Goal: Task Accomplishment & Management: Use online tool/utility

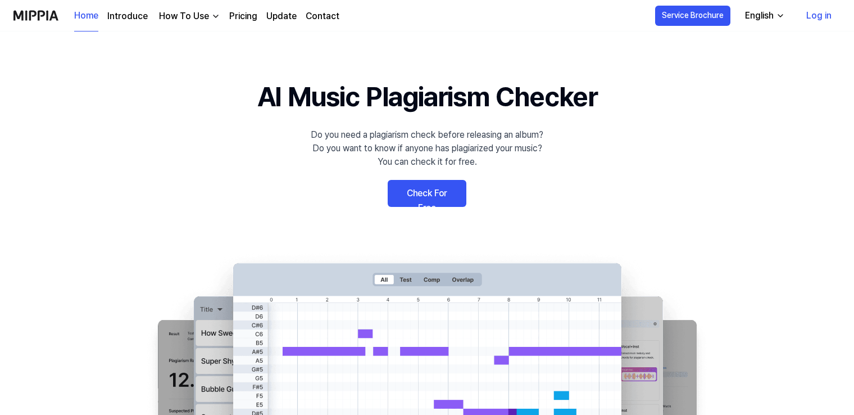
click at [419, 194] on link "Check For Free" at bounding box center [427, 193] width 79 height 27
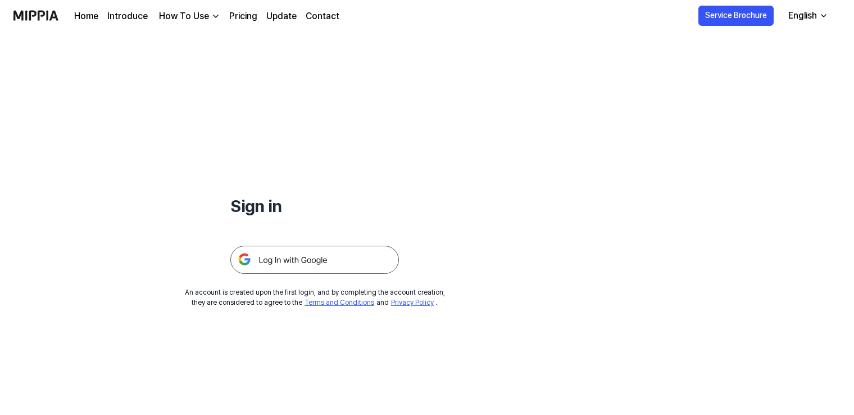
click at [294, 262] on img at bounding box center [314, 260] width 169 height 28
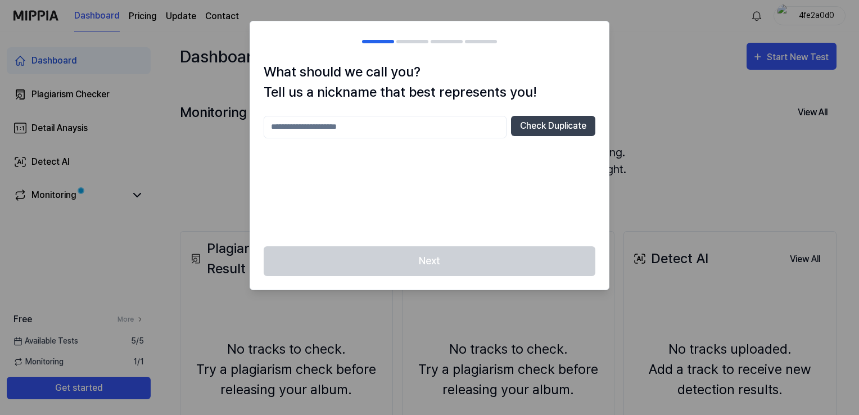
click at [424, 130] on input "text" at bounding box center [385, 127] width 243 height 22
type input "**********"
click at [560, 126] on button "Check Duplicate" at bounding box center [553, 126] width 84 height 20
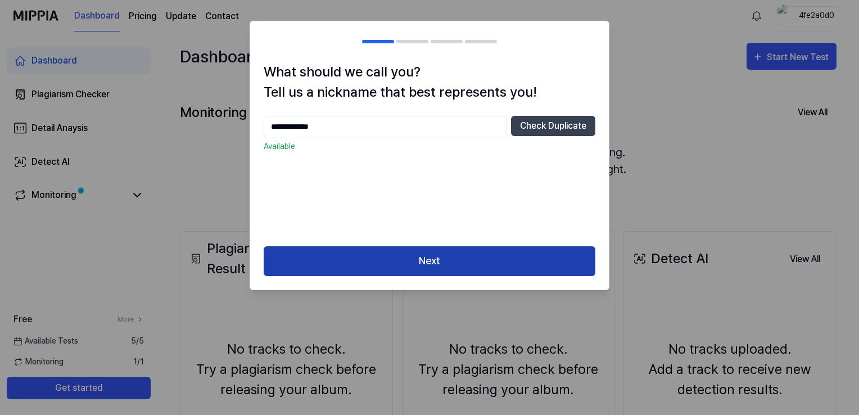
click at [429, 260] on button "Next" at bounding box center [430, 261] width 332 height 30
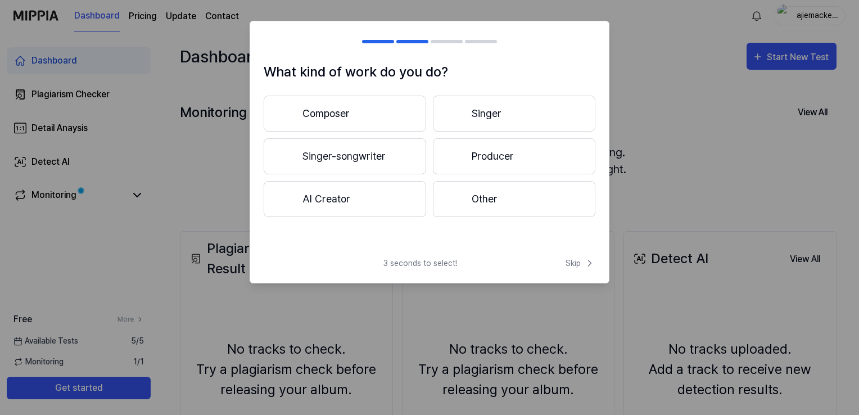
click at [358, 123] on button "Composer" at bounding box center [345, 114] width 162 height 36
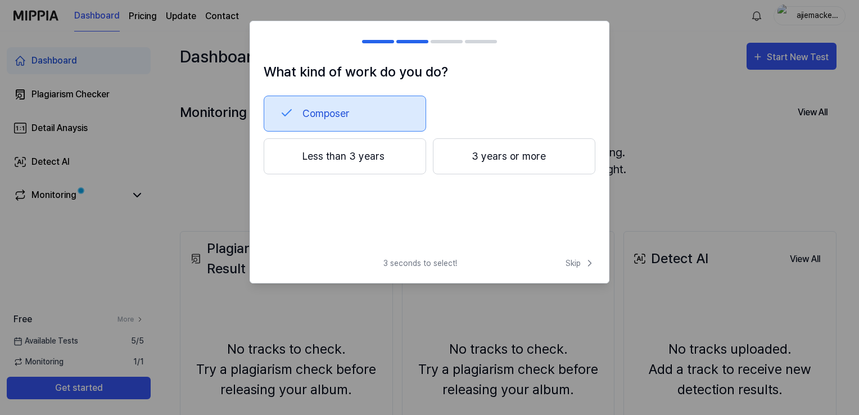
click at [375, 155] on button "Less than 3 years" at bounding box center [345, 156] width 162 height 36
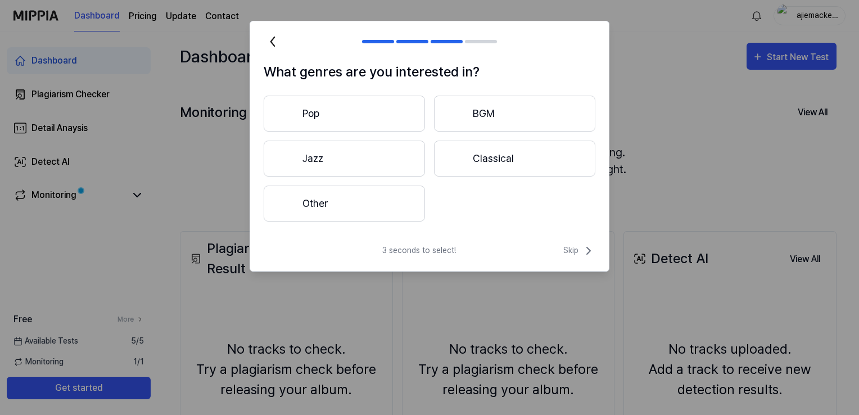
click at [346, 196] on button "Other" at bounding box center [344, 203] width 161 height 36
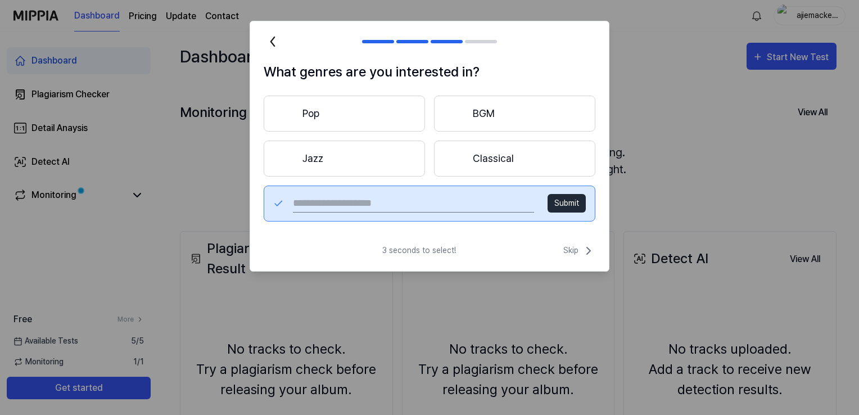
click at [504, 112] on button "BGM" at bounding box center [514, 114] width 161 height 36
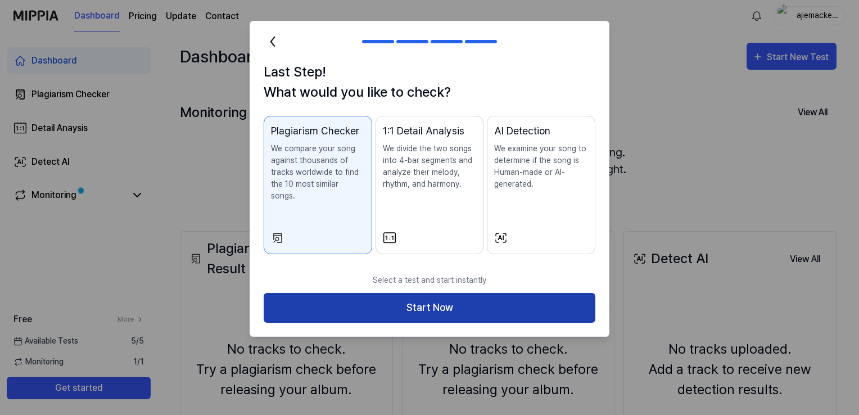
click at [440, 293] on button "Start Now" at bounding box center [430, 308] width 332 height 30
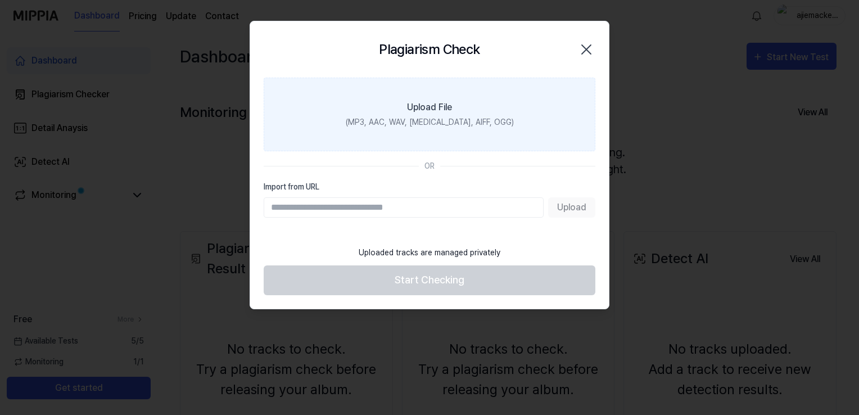
click at [423, 124] on div "(MP3, AAC, WAV, [MEDICAL_DATA], AIFF, OGG)" at bounding box center [430, 122] width 168 height 12
click at [0, 0] on input "Upload File (MP3, AAC, WAV, [MEDICAL_DATA], AIFF, OGG)" at bounding box center [0, 0] width 0 height 0
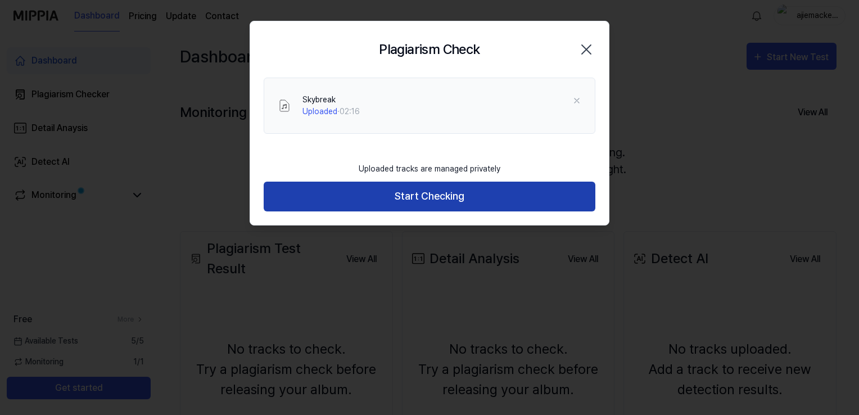
click at [441, 204] on button "Start Checking" at bounding box center [430, 197] width 332 height 30
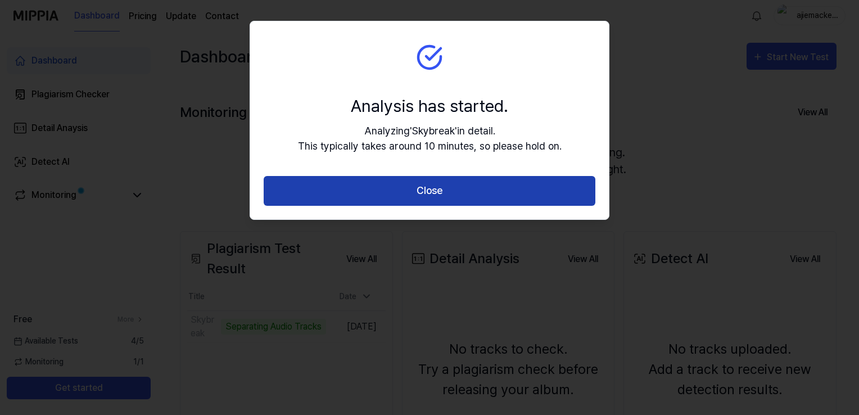
click at [429, 197] on button "Close" at bounding box center [430, 191] width 332 height 30
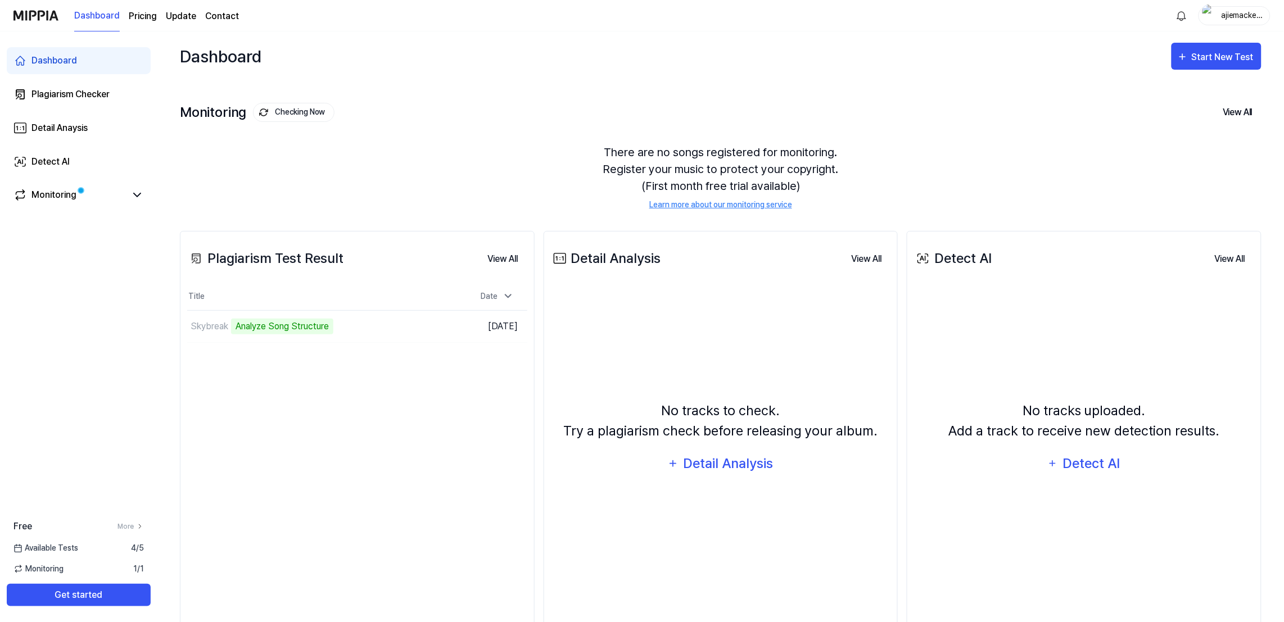
click at [854, 130] on div "There are no songs registered for monitoring. Register your music to protect yo…" at bounding box center [720, 177] width 1081 height 94
click at [115, 198] on link "Monitoring" at bounding box center [69, 194] width 112 height 13
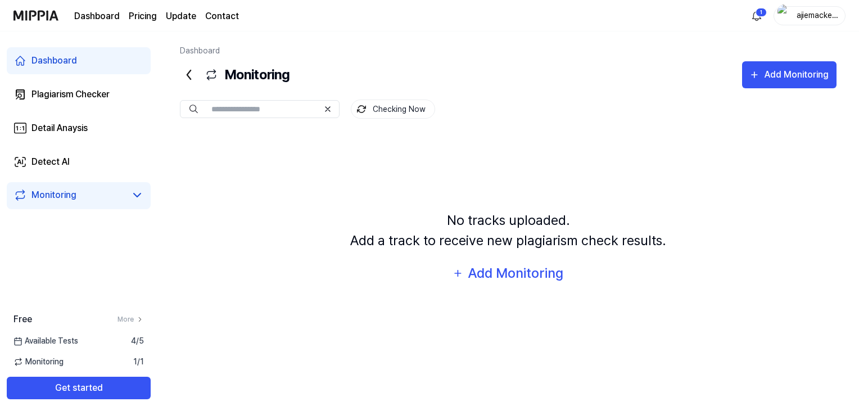
click at [561, 79] on div "Monitoring Add Monitoring" at bounding box center [508, 74] width 656 height 27
click at [72, 92] on div "Plagiarism Checker" at bounding box center [70, 94] width 78 height 13
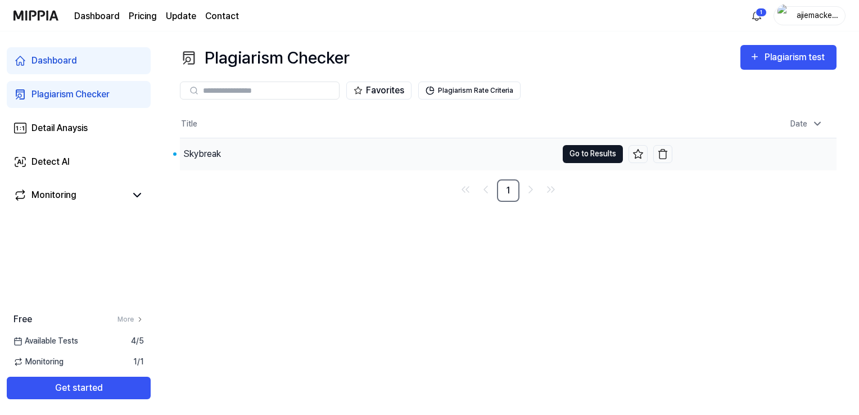
click at [593, 152] on button "Go to Results" at bounding box center [593, 154] width 60 height 18
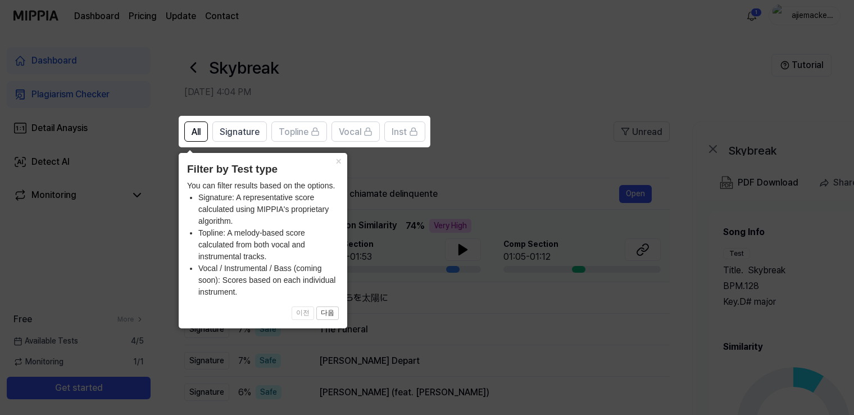
click at [524, 98] on icon at bounding box center [429, 207] width 859 height 415
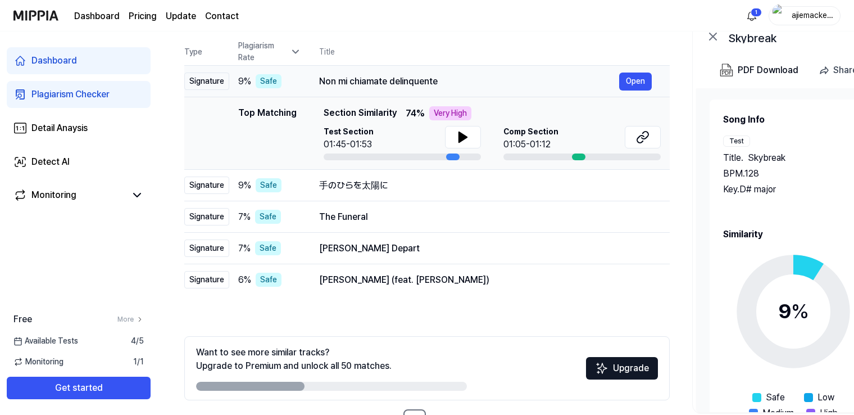
scroll to position [56, 0]
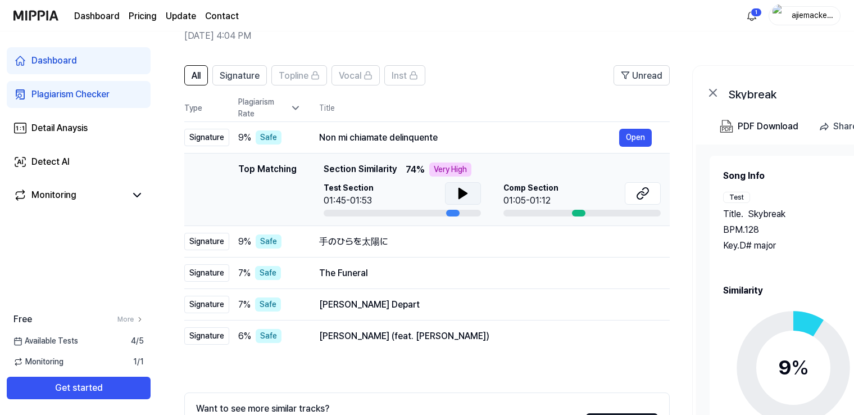
click at [459, 194] on icon at bounding box center [463, 193] width 8 height 10
click at [460, 193] on icon at bounding box center [463, 193] width 8 height 10
click at [460, 193] on icon at bounding box center [461, 193] width 2 height 9
click at [486, 238] on div "手のひらを太陽に" at bounding box center [469, 241] width 300 height 13
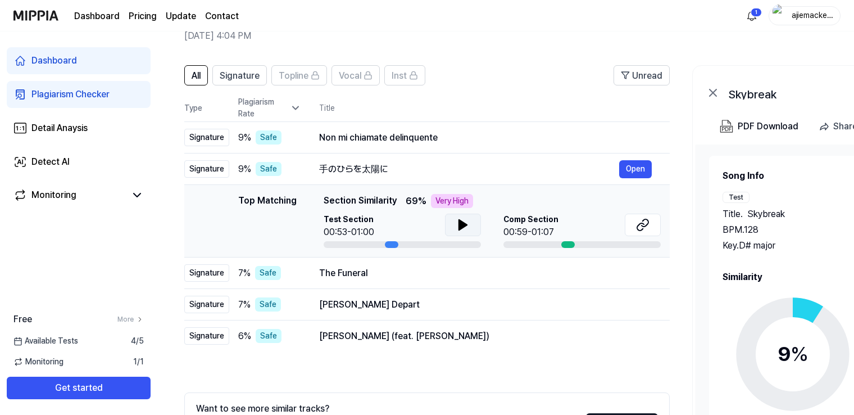
click at [463, 226] on icon at bounding box center [463, 225] width 8 height 10
click at [464, 226] on icon at bounding box center [465, 224] width 2 height 9
click at [457, 131] on div "Non mi chiamate delinquente" at bounding box center [469, 137] width 300 height 13
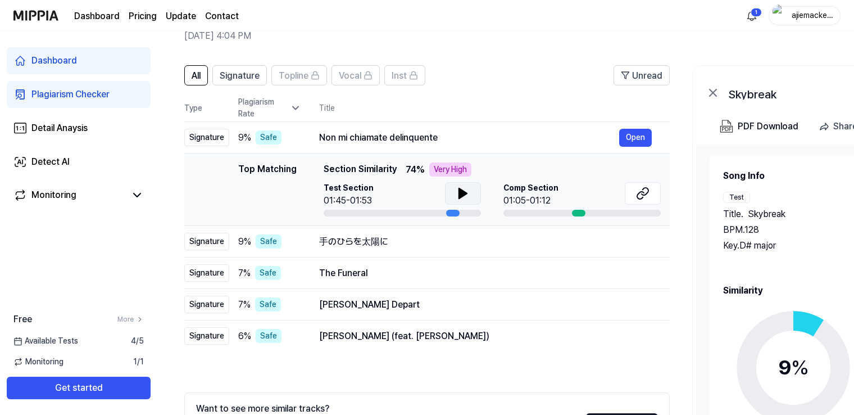
click at [463, 195] on icon at bounding box center [463, 193] width 8 height 10
click at [464, 195] on icon at bounding box center [465, 193] width 2 height 9
click at [432, 241] on div "手のひらを太陽に" at bounding box center [469, 241] width 300 height 13
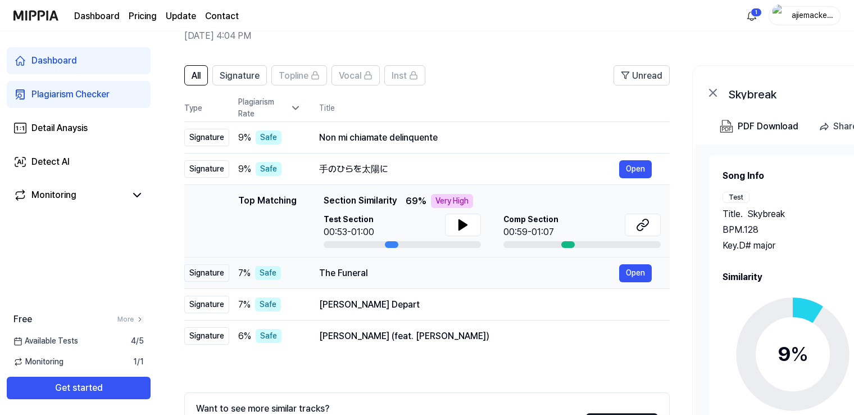
click at [439, 278] on div "The Funeral" at bounding box center [469, 272] width 300 height 13
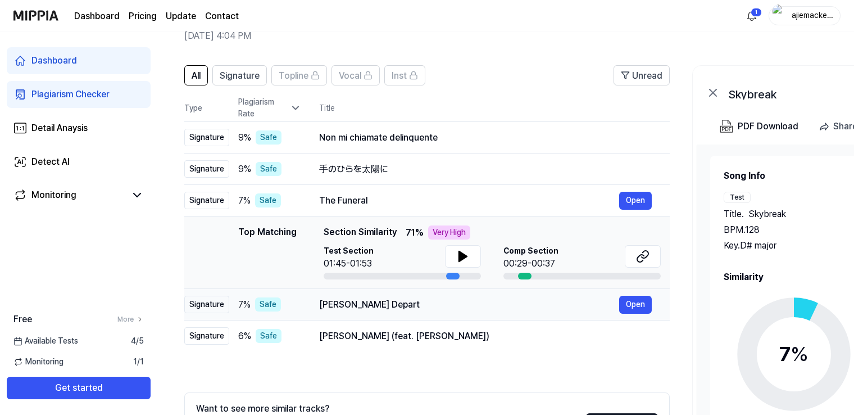
click at [443, 314] on td "[PERSON_NAME] Depart Open" at bounding box center [485, 304] width 369 height 31
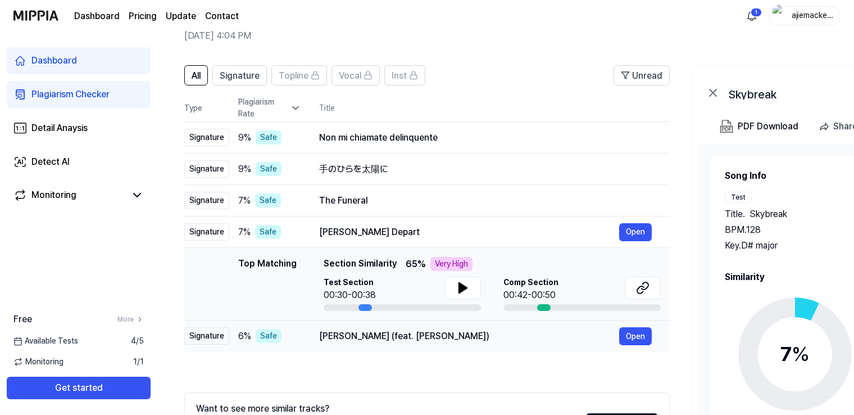
click at [453, 337] on div "[PERSON_NAME] (feat. [PERSON_NAME])" at bounding box center [469, 335] width 300 height 13
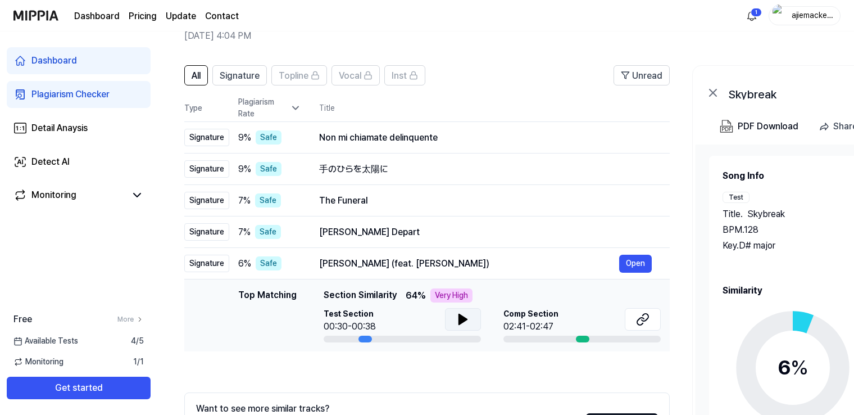
click at [459, 323] on icon at bounding box center [463, 319] width 8 height 10
click at [458, 320] on icon at bounding box center [462, 318] width 13 height 13
click at [436, 129] on div "Non mi chiamate delinquente Open" at bounding box center [485, 138] width 333 height 18
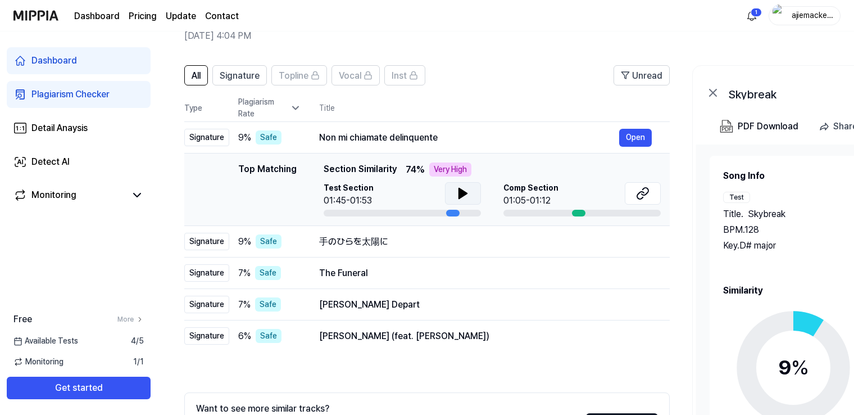
click at [459, 193] on icon at bounding box center [463, 193] width 8 height 10
click at [460, 194] on icon at bounding box center [461, 193] width 2 height 9
click at [361, 215] on div at bounding box center [402, 213] width 157 height 7
click at [461, 197] on icon at bounding box center [462, 193] width 13 height 13
click at [461, 197] on icon at bounding box center [461, 193] width 2 height 9
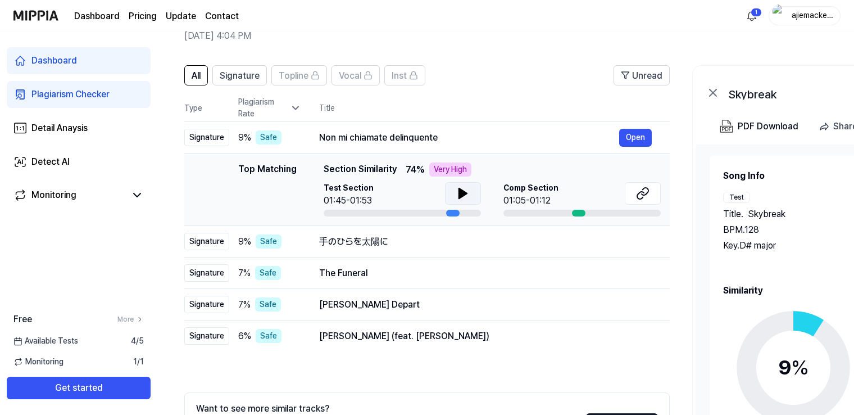
drag, startPoint x: 573, startPoint y: 211, endPoint x: 582, endPoint y: 212, distance: 9.6
click at [582, 212] on div at bounding box center [578, 213] width 13 height 7
drag, startPoint x: 334, startPoint y: 135, endPoint x: 447, endPoint y: 137, distance: 113.5
click at [471, 137] on td "Non mi chiamate delinquente Open" at bounding box center [485, 137] width 369 height 31
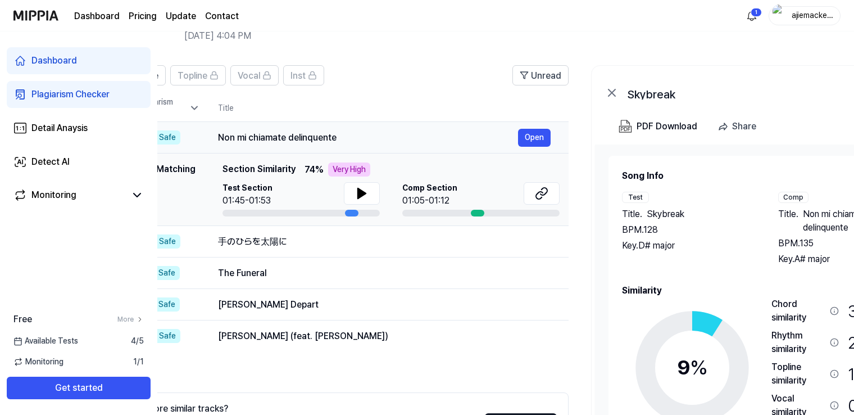
scroll to position [0, 0]
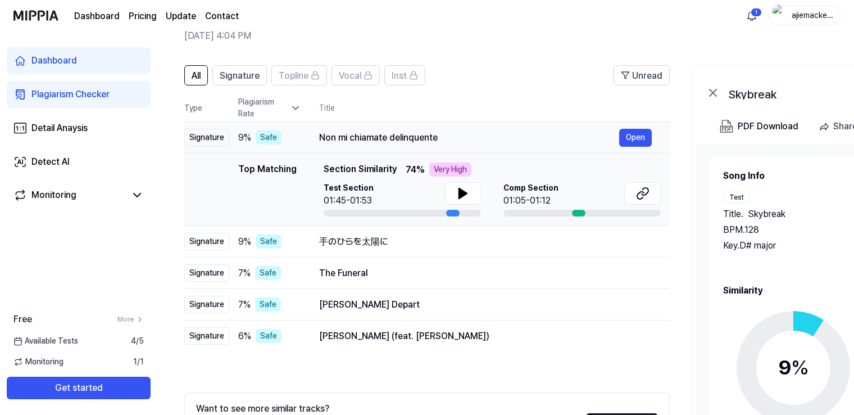
drag, startPoint x: 446, startPoint y: 137, endPoint x: 462, endPoint y: 137, distance: 16.3
click at [462, 137] on div "Non mi chiamate delinquente" at bounding box center [469, 137] width 300 height 13
click at [629, 133] on button "Open" at bounding box center [635, 138] width 33 height 18
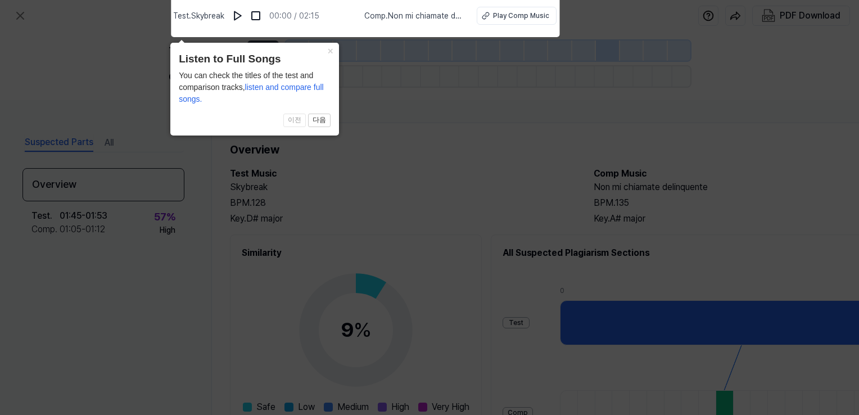
click at [386, 147] on icon at bounding box center [429, 204] width 859 height 420
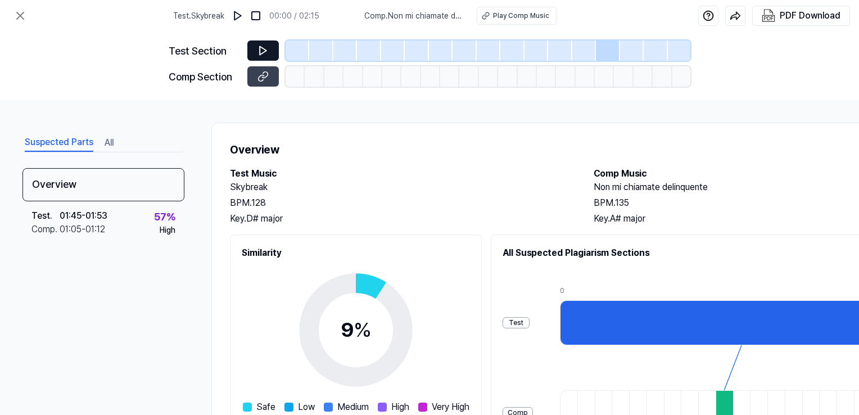
click at [264, 48] on icon at bounding box center [263, 51] width 7 height 8
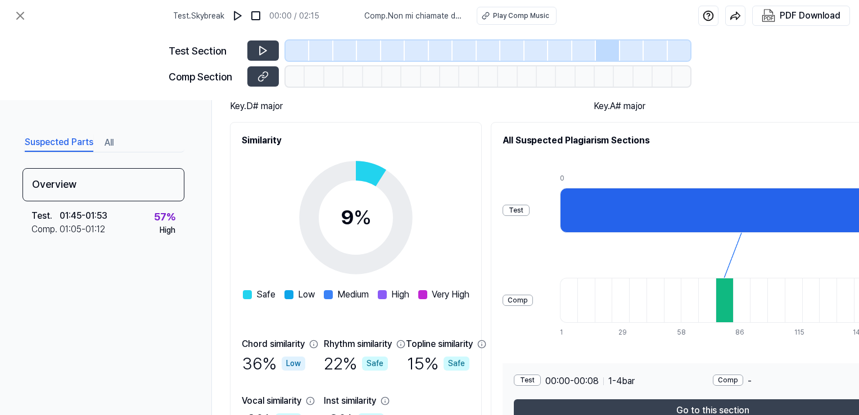
scroll to position [187, 0]
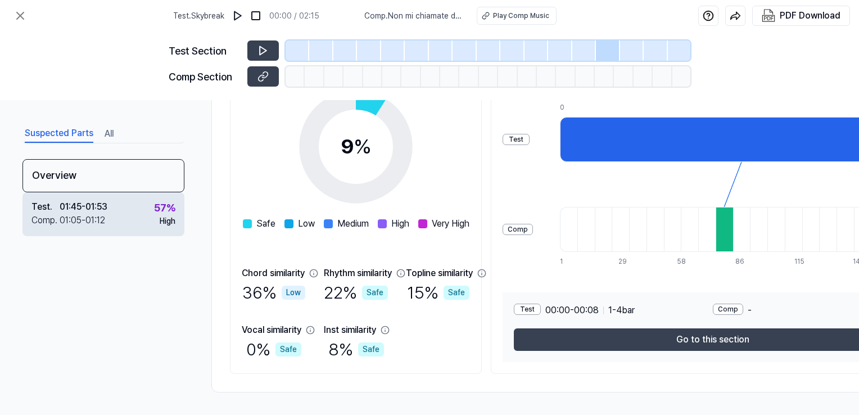
click at [118, 217] on div "Test . 01:45 - 01:53 Comp . 01:05 - 01:12 57 % High" at bounding box center [103, 214] width 162 height 44
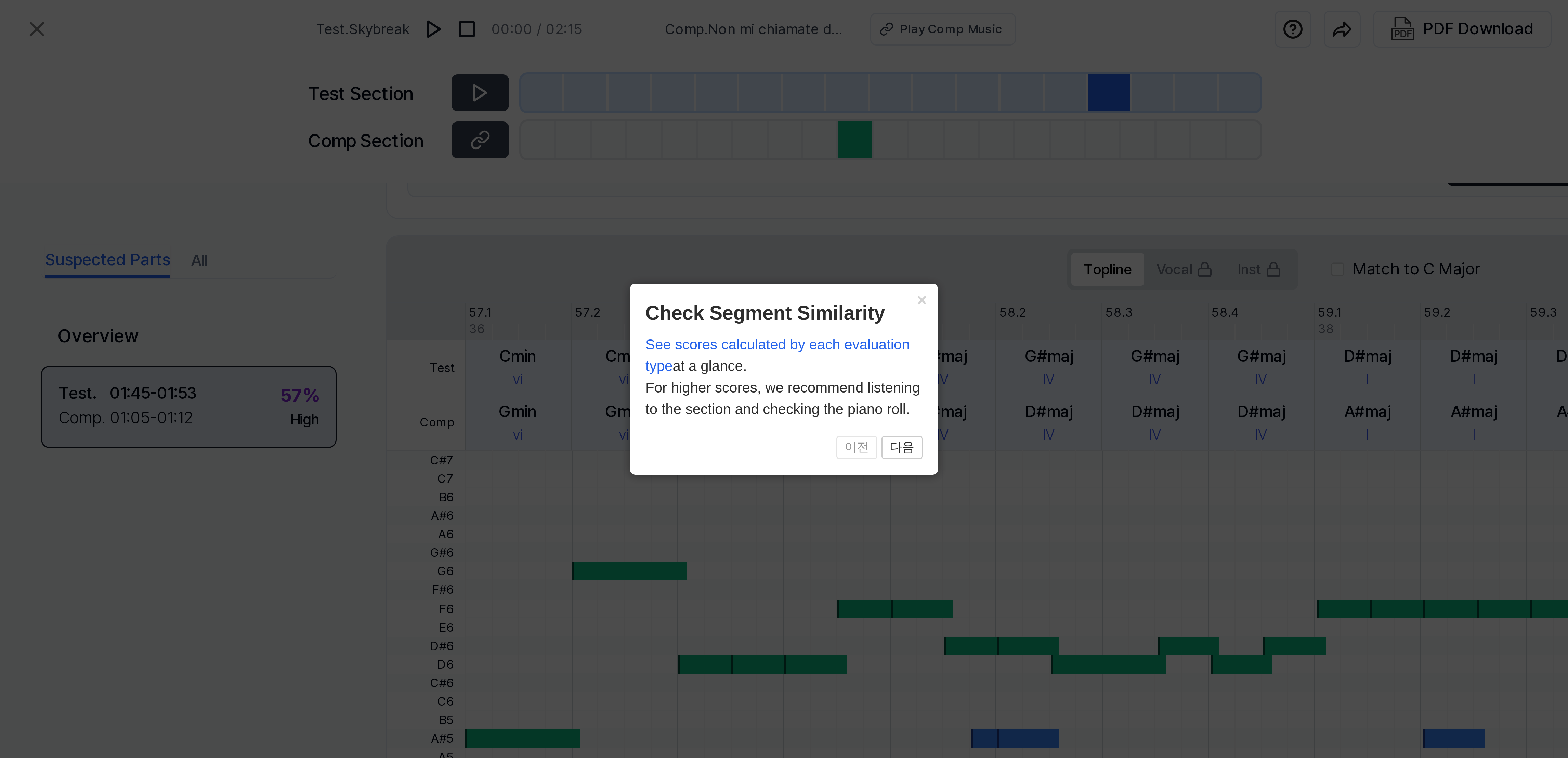
scroll to position [219, 0]
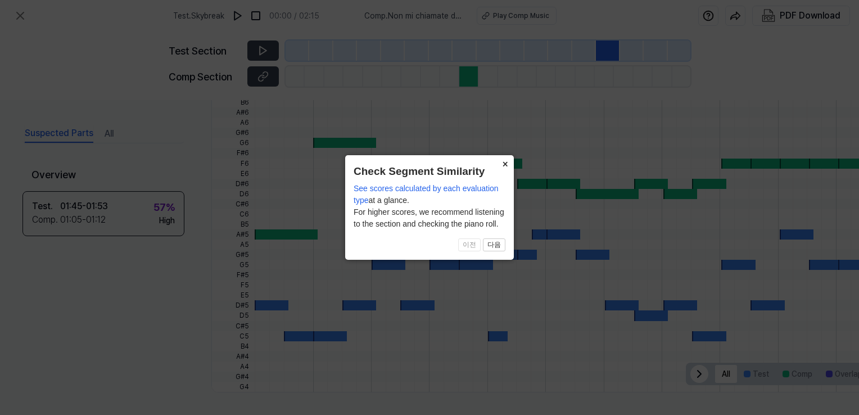
click at [509, 161] on button "×" at bounding box center [505, 163] width 18 height 16
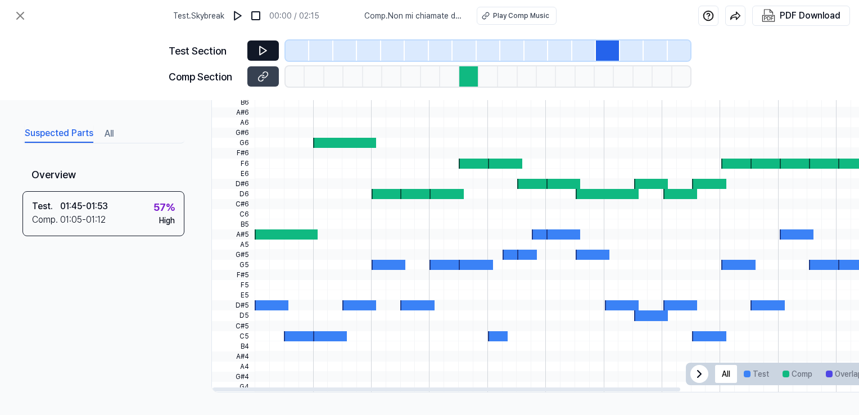
click at [267, 53] on icon at bounding box center [262, 50] width 11 height 11
click at [247, 40] on button at bounding box center [262, 50] width 31 height 20
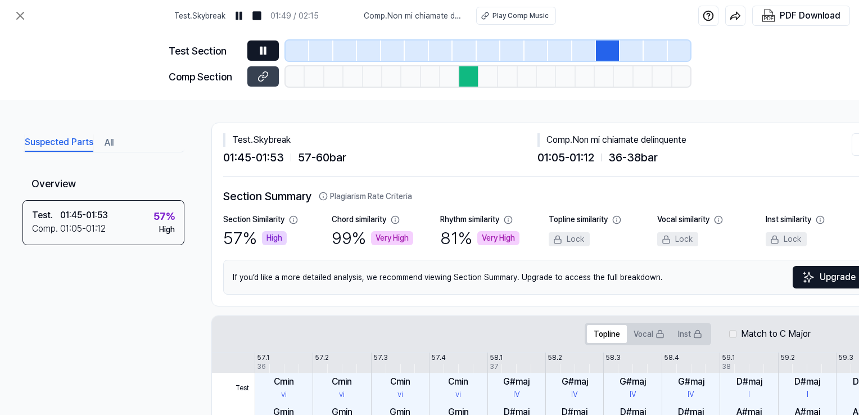
click at [756, 102] on div "Suspected Parts All Overview Test . 01:45 - 01:53 Comp . 01:05 - 01:12 57 % Hig…" at bounding box center [429, 257] width 859 height 315
click at [20, 14] on icon at bounding box center [19, 15] width 13 height 13
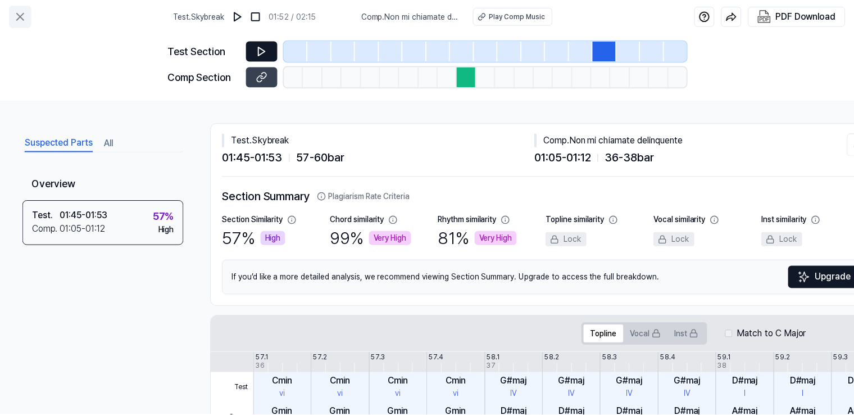
scroll to position [56, 0]
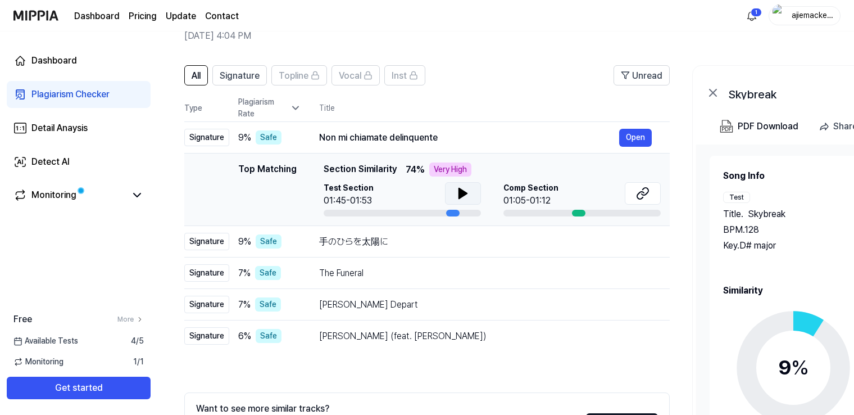
click at [456, 190] on icon at bounding box center [462, 193] width 13 height 13
click at [400, 246] on div "手のひらを太陽に" at bounding box center [469, 241] width 300 height 13
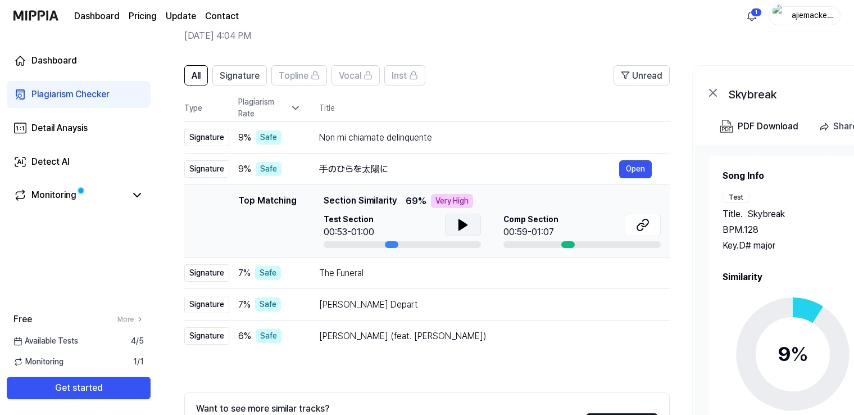
click at [462, 218] on icon at bounding box center [462, 224] width 13 height 13
drag, startPoint x: 313, startPoint y: 170, endPoint x: 391, endPoint y: 173, distance: 77.6
click at [391, 173] on td "手のひらを太陽に Open" at bounding box center [485, 168] width 369 height 31
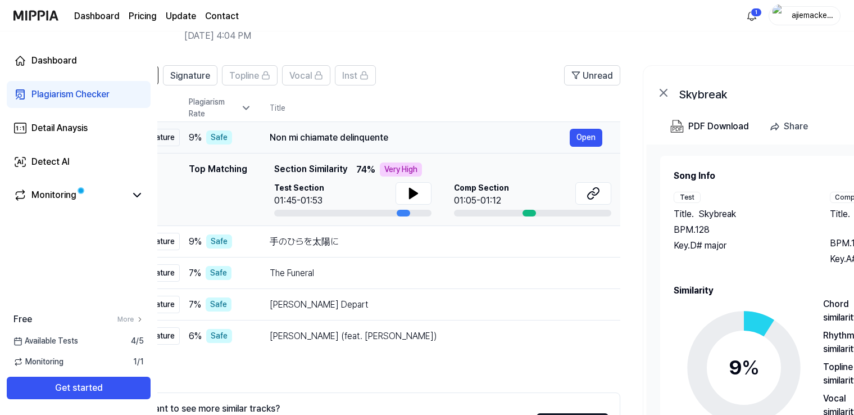
scroll to position [0, 106]
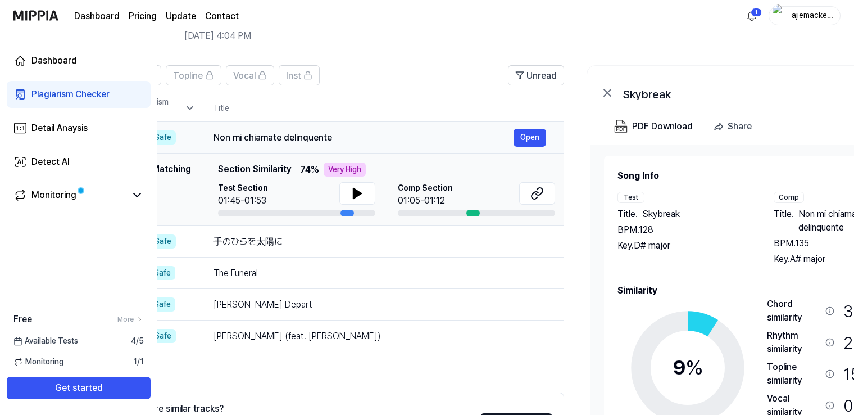
drag, startPoint x: 441, startPoint y: 138, endPoint x: 334, endPoint y: 135, distance: 106.2
click at [334, 135] on div "Non mi chiamate delinquente" at bounding box center [364, 137] width 300 height 13
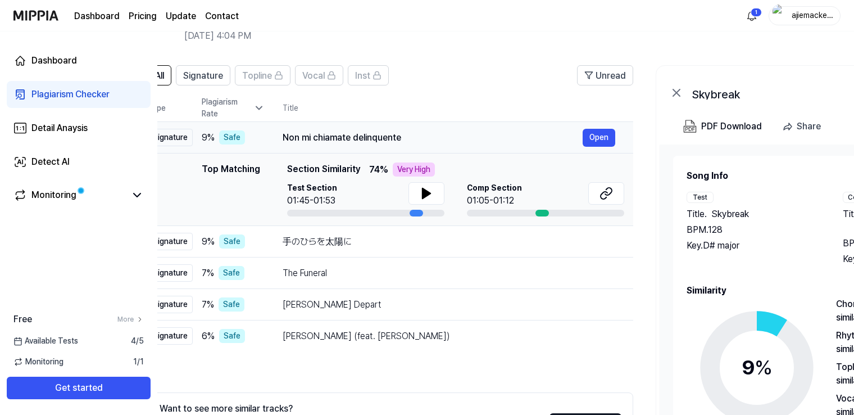
scroll to position [0, 23]
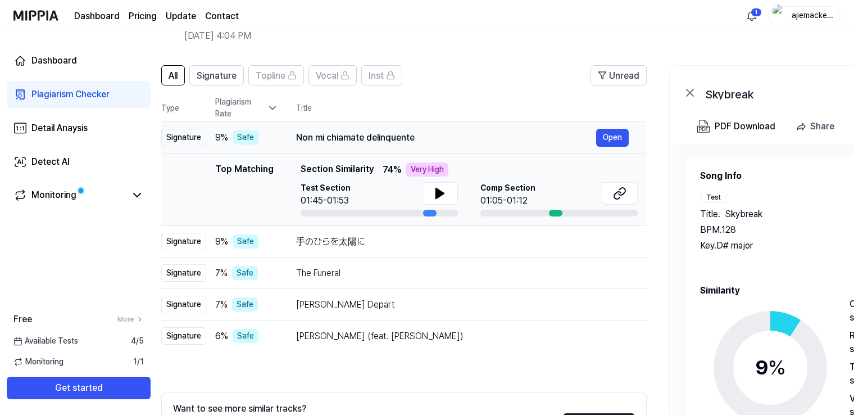
drag, startPoint x: 215, startPoint y: 137, endPoint x: 298, endPoint y: 137, distance: 82.6
click at [298, 137] on div "Non mi chiamate delinquente" at bounding box center [446, 137] width 300 height 13
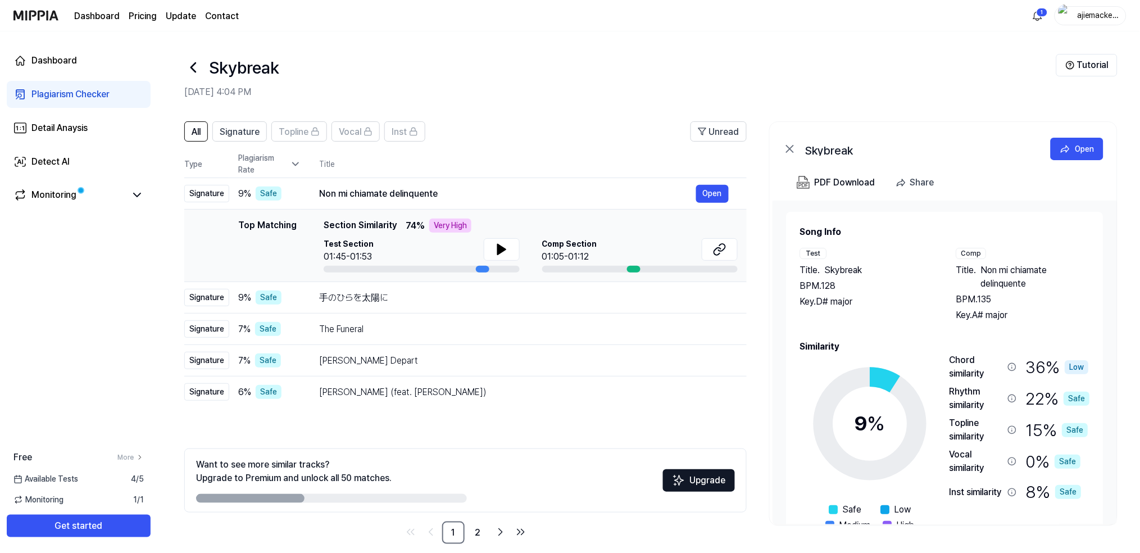
drag, startPoint x: 1033, startPoint y: 282, endPoint x: 974, endPoint y: 267, distance: 60.4
click at [854, 269] on span "Non mi chiamate delinquente" at bounding box center [1035, 277] width 109 height 27
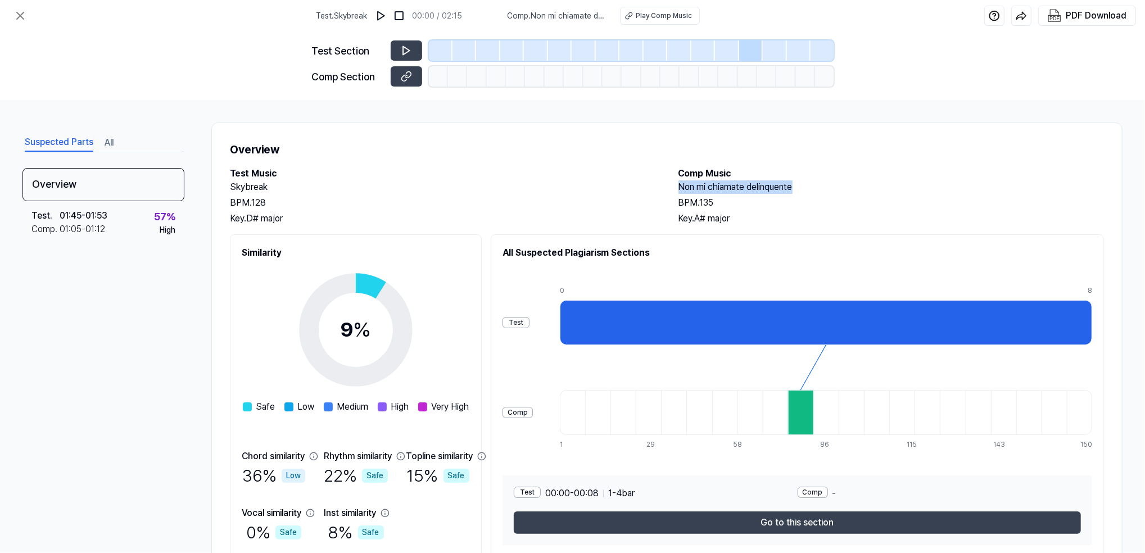
drag, startPoint x: 676, startPoint y: 188, endPoint x: 811, endPoint y: 187, distance: 135.4
click at [811, 187] on h2 "Non mi chiamate delinquente" at bounding box center [891, 186] width 426 height 13
click at [504, 127] on div "Overview Test Music Skybreak BPM. 128 Key. D# major Comp Music Non mi chiamate …" at bounding box center [666, 349] width 911 height 453
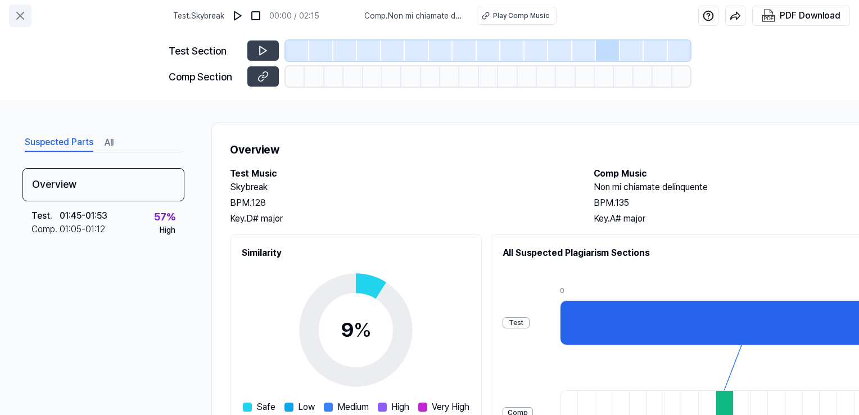
click at [21, 16] on icon at bounding box center [20, 15] width 7 height 7
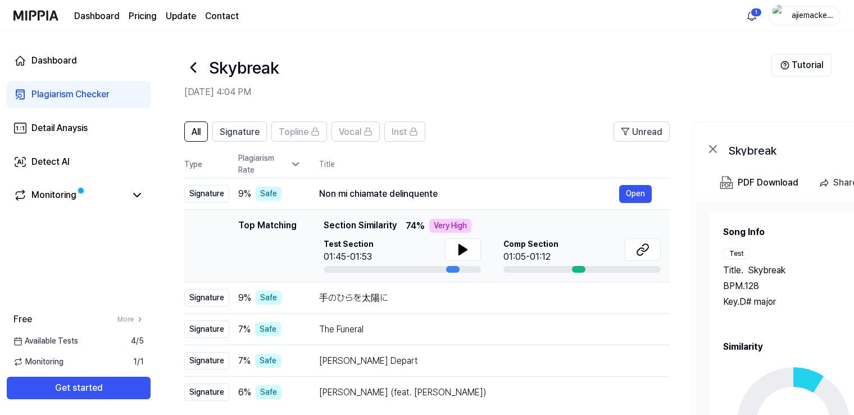
scroll to position [112, 0]
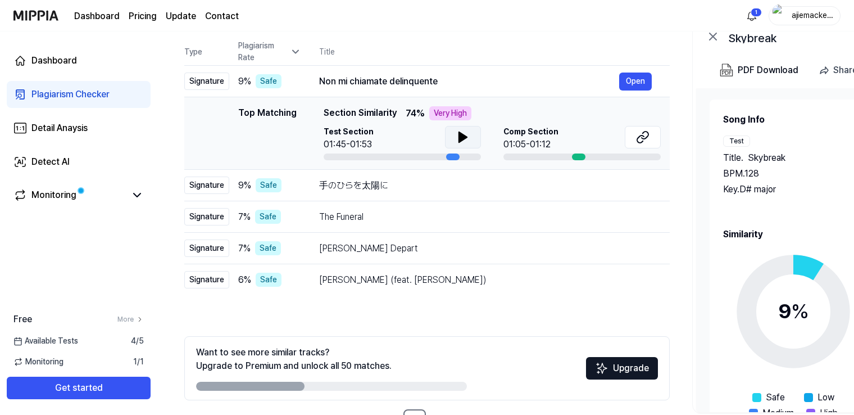
click at [469, 138] on button at bounding box center [463, 137] width 36 height 22
click at [409, 185] on div "手のひらを太陽に" at bounding box center [469, 185] width 300 height 13
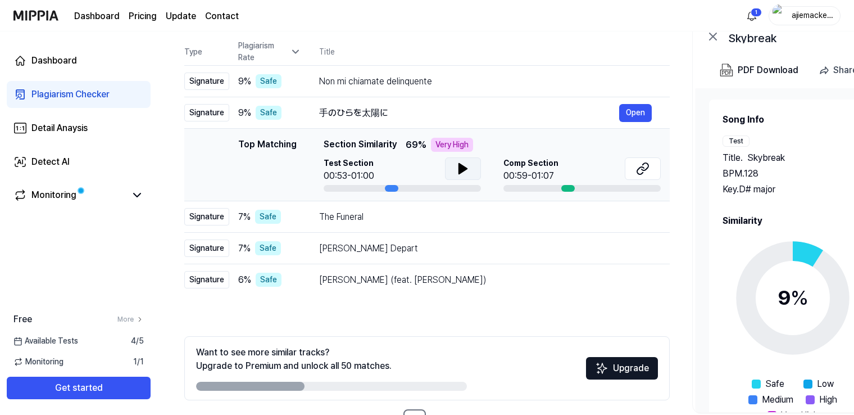
click at [469, 170] on icon at bounding box center [462, 168] width 13 height 13
drag, startPoint x: 323, startPoint y: 110, endPoint x: 377, endPoint y: 110, distance: 53.9
click at [377, 110] on div "手のひらを太陽に" at bounding box center [469, 112] width 300 height 13
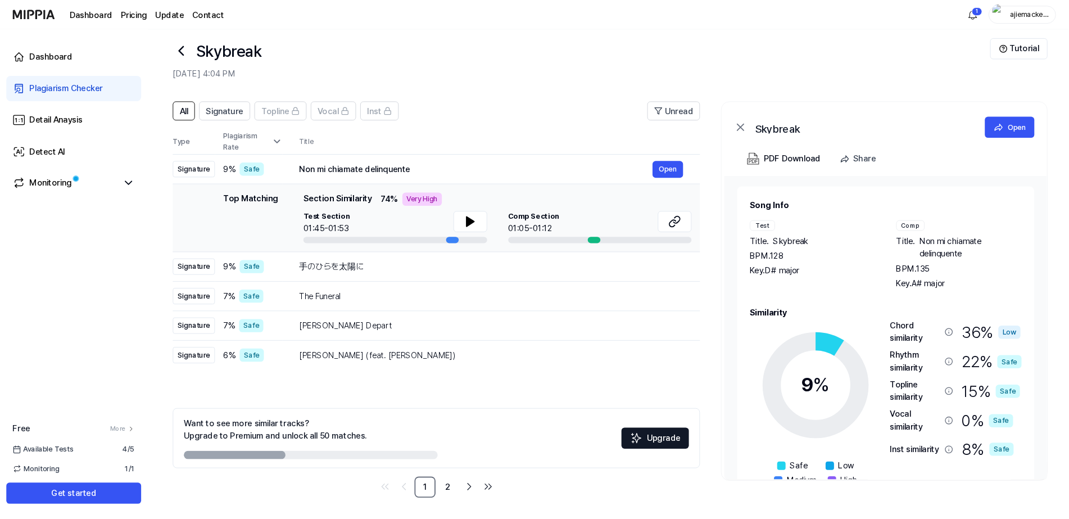
scroll to position [13, 0]
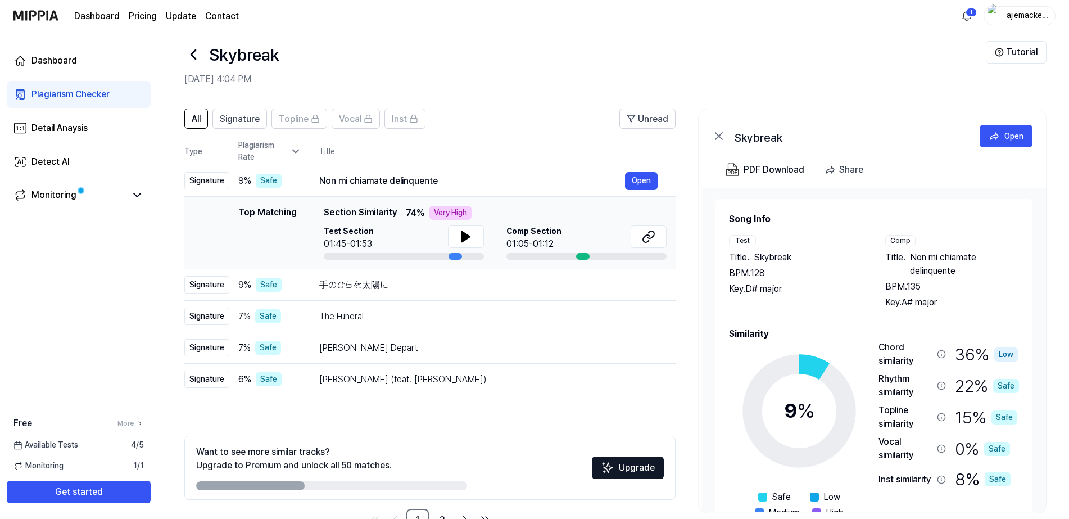
drag, startPoint x: 959, startPoint y: 270, endPoint x: 906, endPoint y: 257, distance: 53.8
click at [854, 257] on span "Non mi chiamate delinquente" at bounding box center [964, 264] width 109 height 27
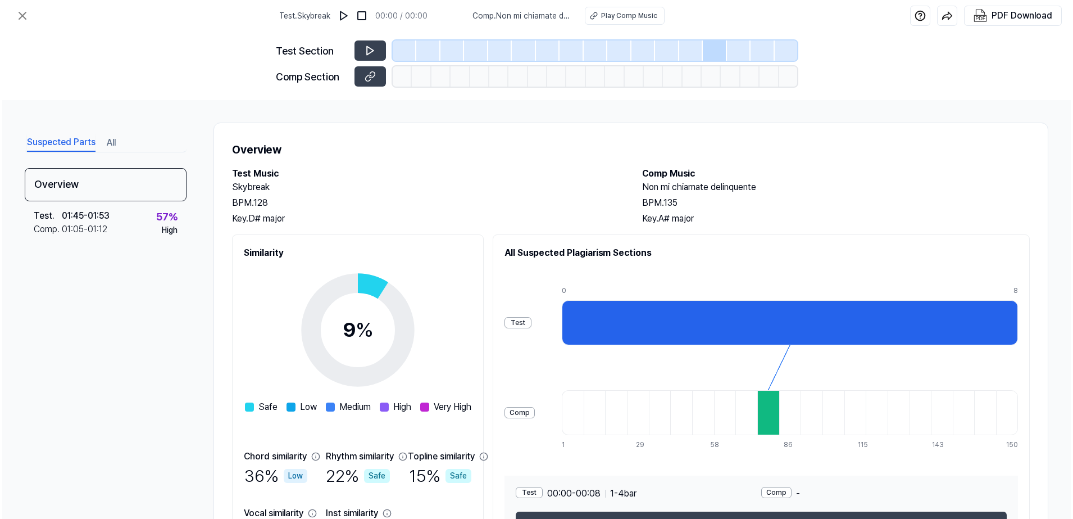
scroll to position [0, 0]
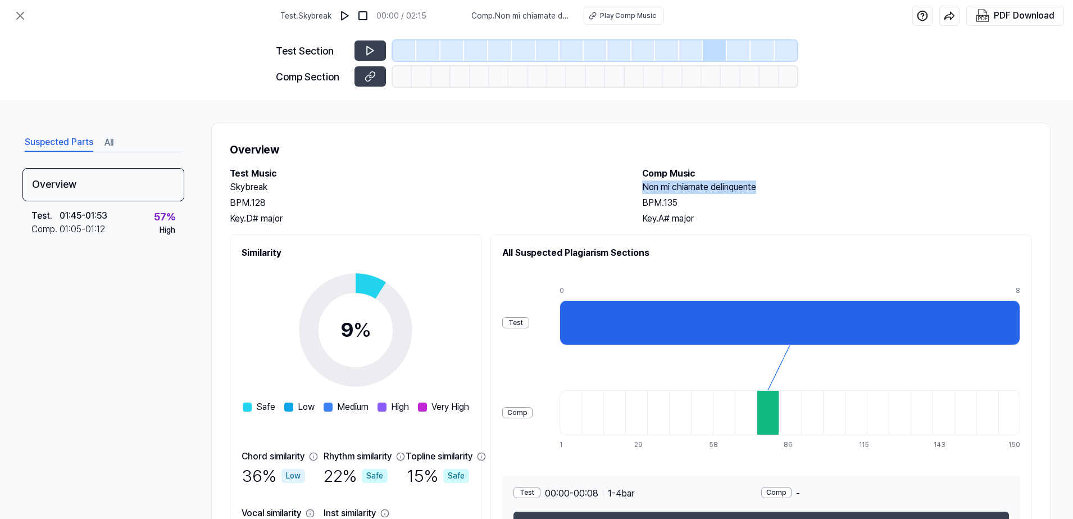
drag, startPoint x: 642, startPoint y: 185, endPoint x: 764, endPoint y: 188, distance: 122.5
click at [764, 188] on h2 "Non mi chiamate delinquente" at bounding box center [837, 186] width 390 height 13
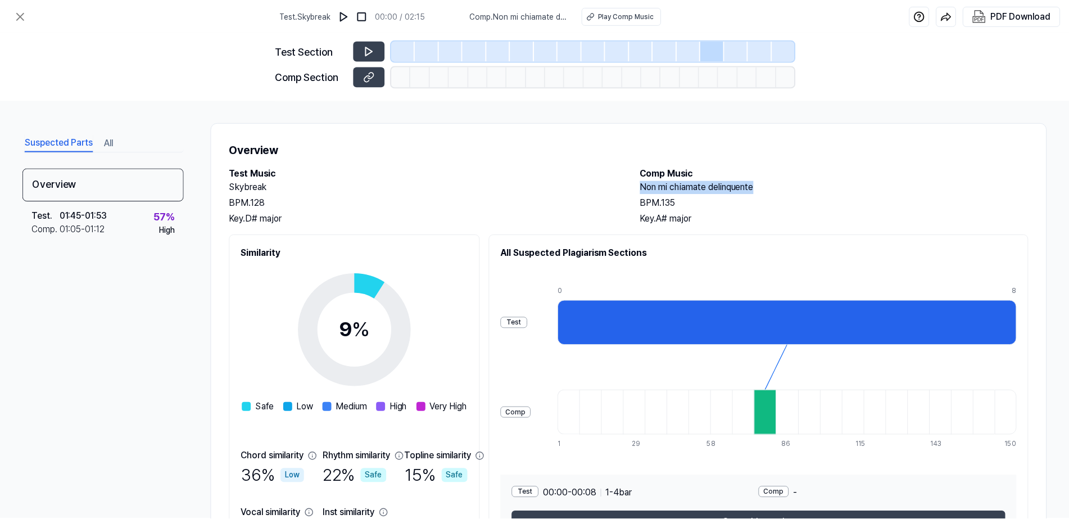
scroll to position [13, 0]
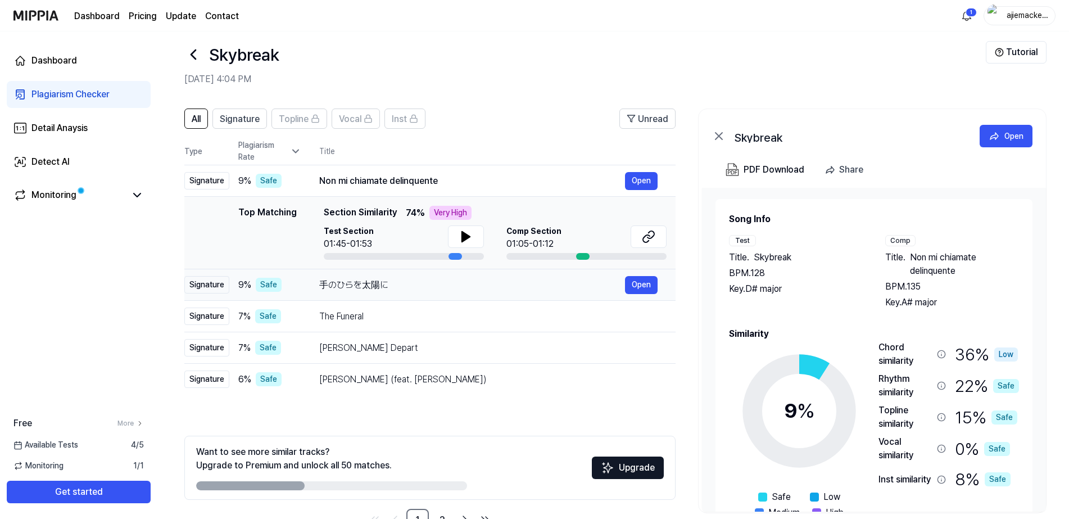
click at [375, 293] on div "手のひらを太陽に Open" at bounding box center [488, 285] width 338 height 18
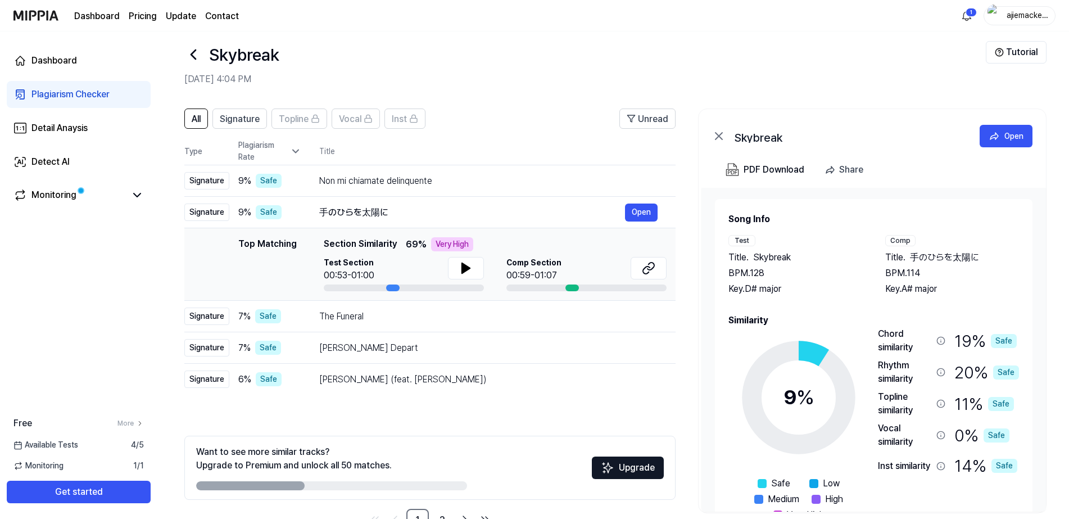
click at [854, 256] on span "手のひらを太陽に" at bounding box center [944, 257] width 69 height 13
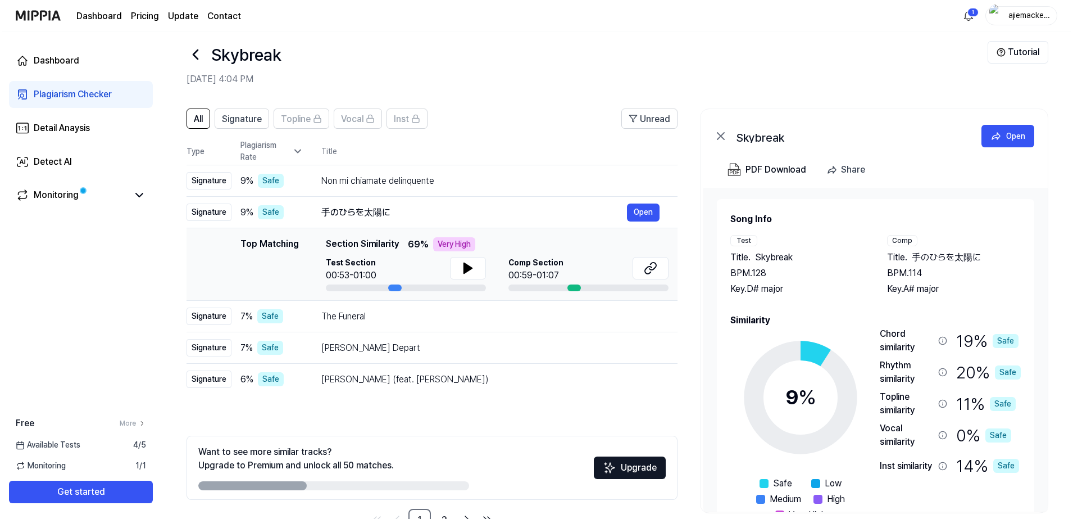
scroll to position [0, 0]
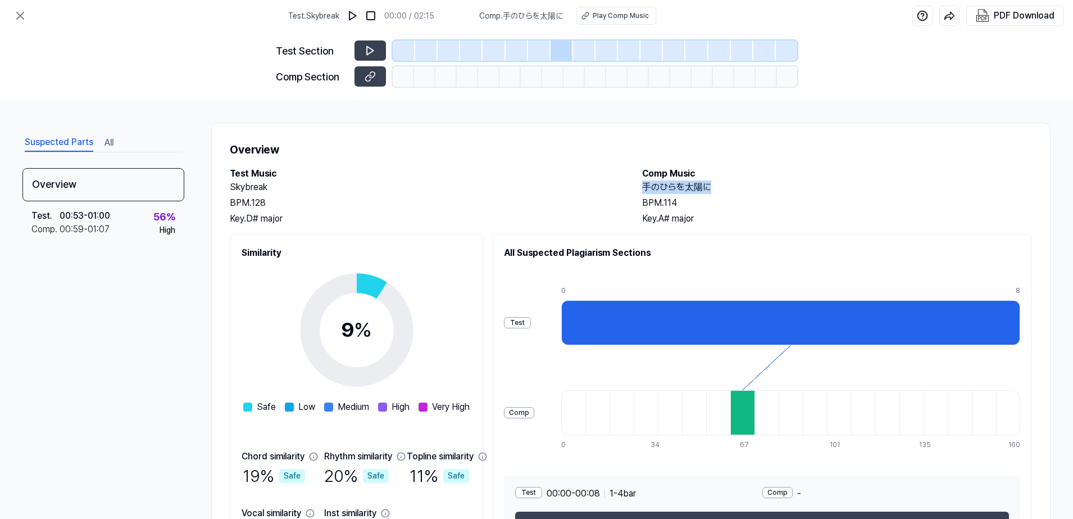
drag, startPoint x: 641, startPoint y: 185, endPoint x: 732, endPoint y: 190, distance: 91.7
click at [732, 190] on h2 "手のひらを太陽に" at bounding box center [837, 186] width 390 height 13
click at [16, 22] on button at bounding box center [20, 15] width 22 height 22
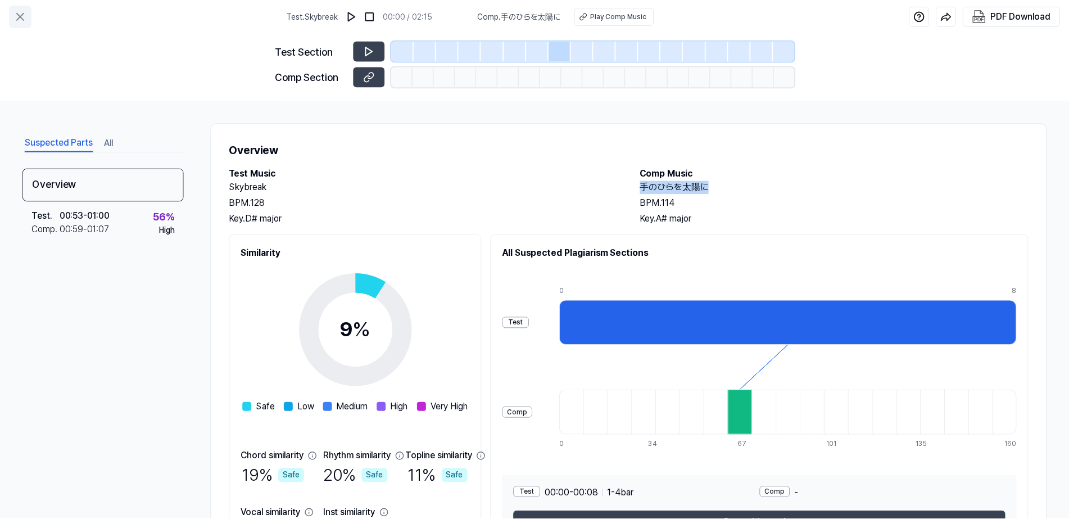
scroll to position [13, 0]
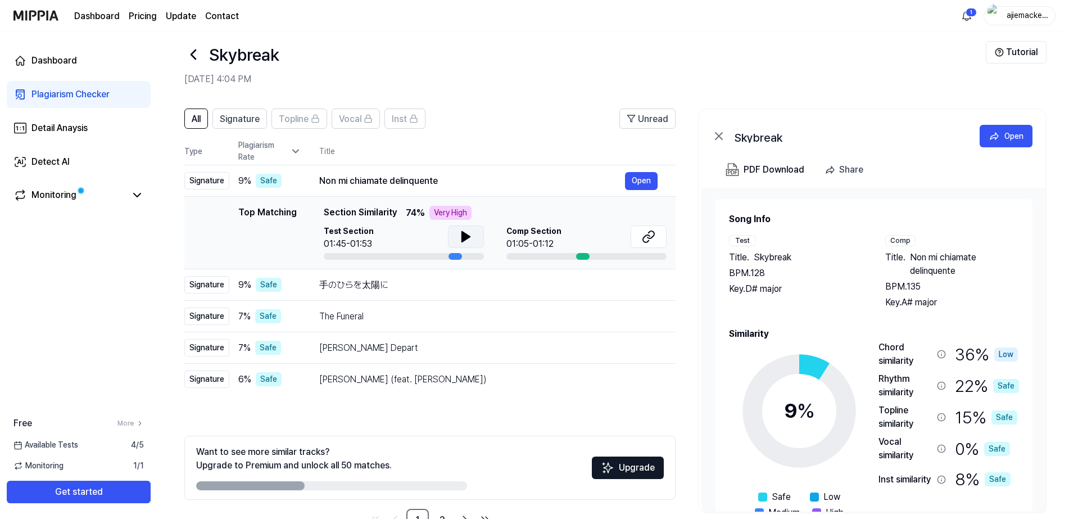
click at [462, 235] on icon at bounding box center [466, 237] width 8 height 10
click at [462, 235] on icon at bounding box center [463, 236] width 2 height 9
click at [601, 241] on div "Comp Section 01:05-01:12" at bounding box center [586, 237] width 160 height 25
click at [649, 237] on icon at bounding box center [648, 236] width 13 height 13
click at [468, 238] on icon at bounding box center [465, 236] width 13 height 13
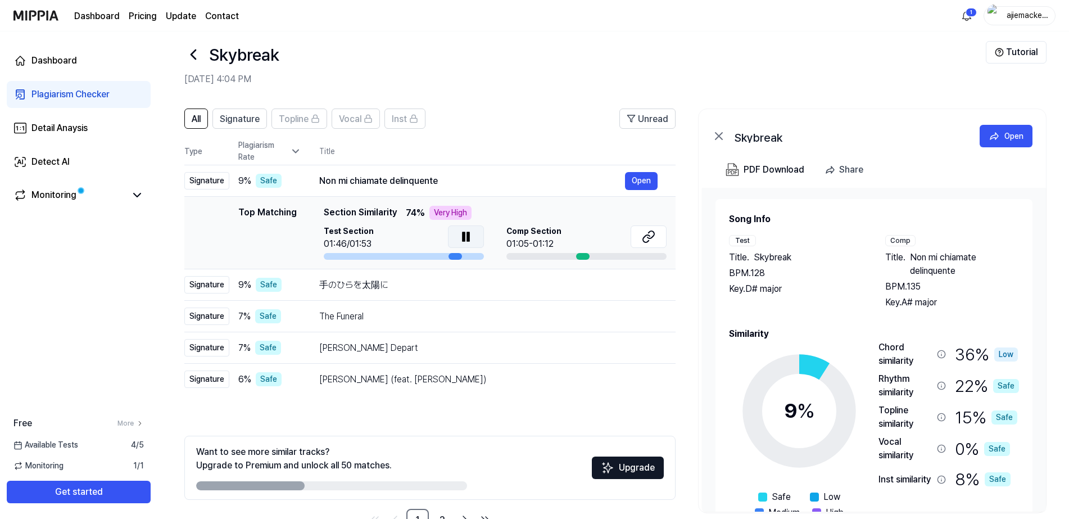
click at [468, 238] on icon at bounding box center [468, 236] width 2 height 9
click at [580, 258] on div at bounding box center [582, 256] width 13 height 7
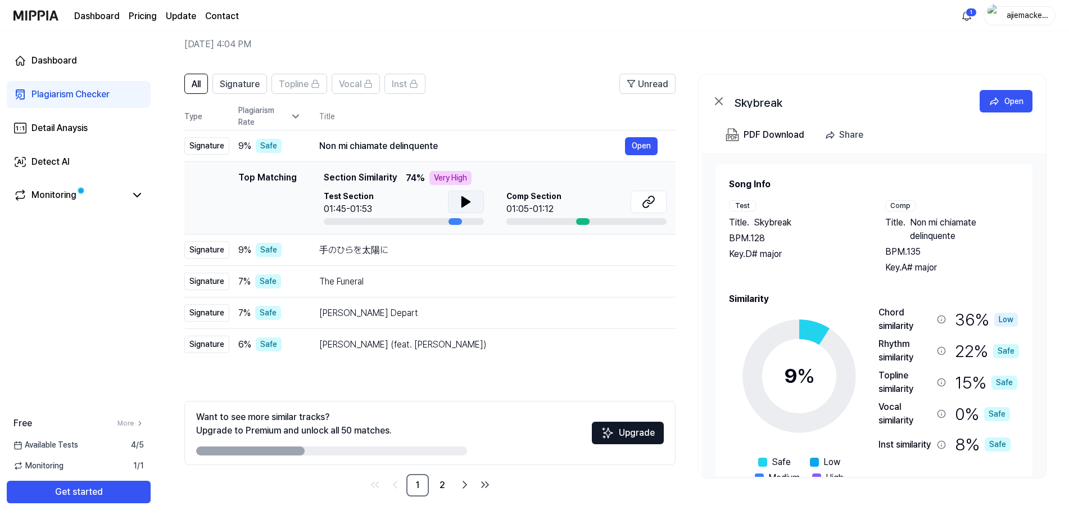
scroll to position [48, 0]
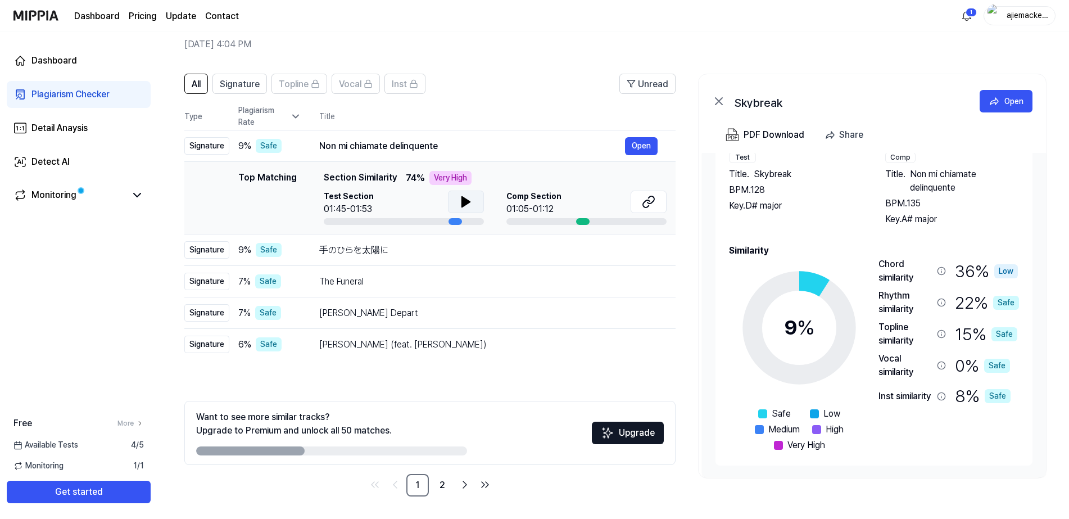
click at [467, 205] on icon at bounding box center [465, 201] width 13 height 13
click at [463, 201] on icon at bounding box center [463, 201] width 2 height 9
click at [550, 143] on div "Non mi chiamate delinquente" at bounding box center [472, 145] width 306 height 13
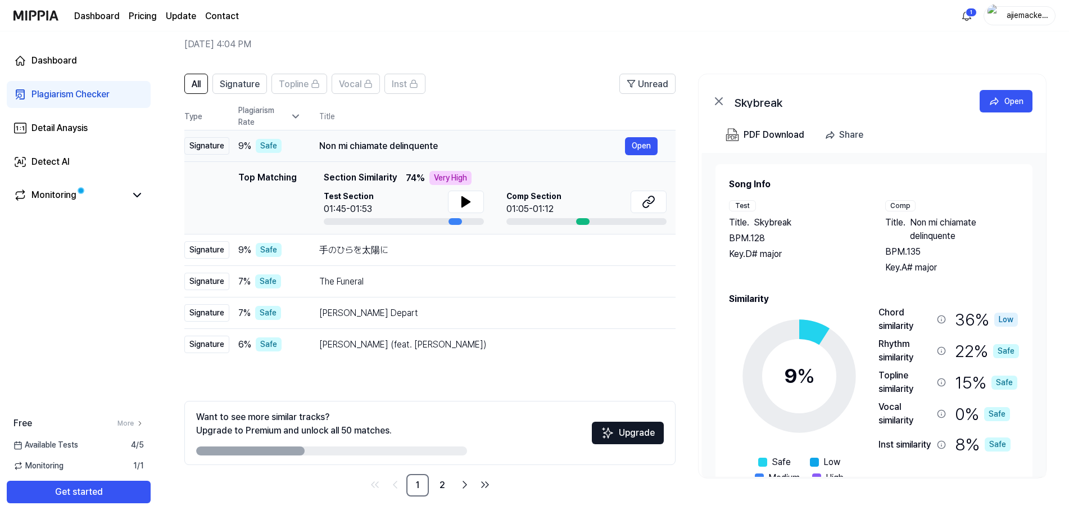
click at [467, 148] on div "Non mi chiamate delinquente" at bounding box center [472, 145] width 306 height 13
drag, startPoint x: 449, startPoint y: 149, endPoint x: 264, endPoint y: 149, distance: 185.4
click at [264, 149] on div "Safe" at bounding box center [269, 146] width 26 height 14
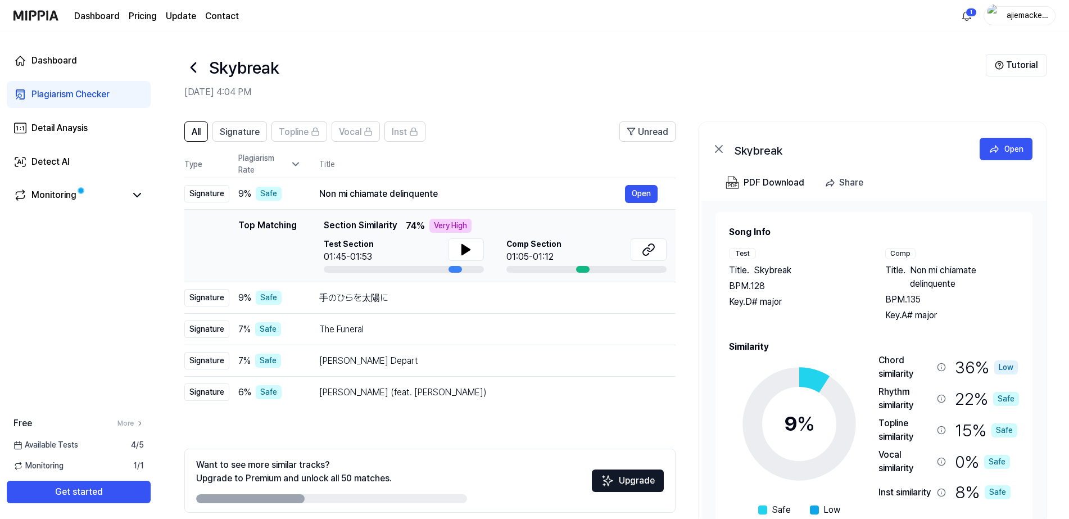
click at [298, 164] on icon at bounding box center [295, 163] width 11 height 11
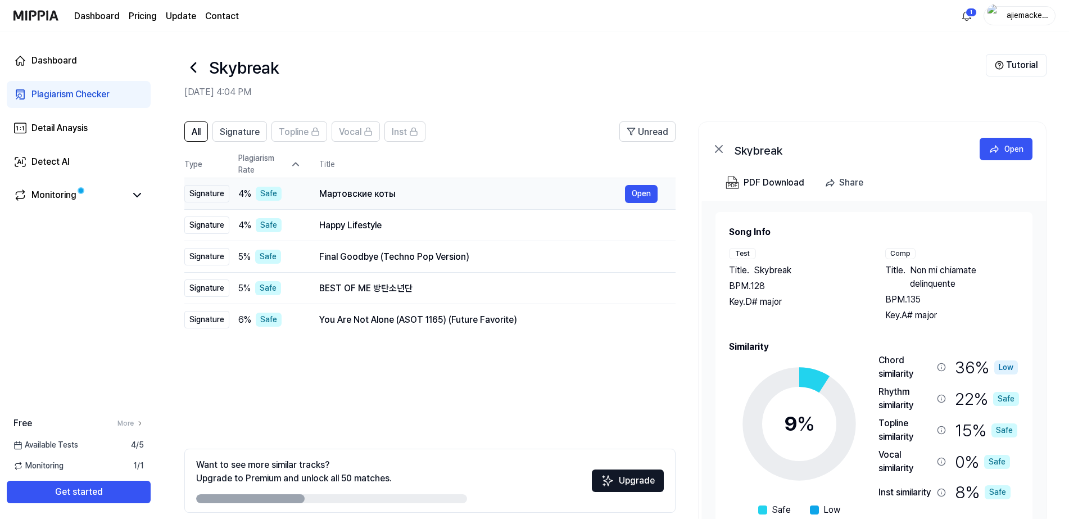
click at [323, 187] on div "Мартовские коты" at bounding box center [472, 193] width 306 height 13
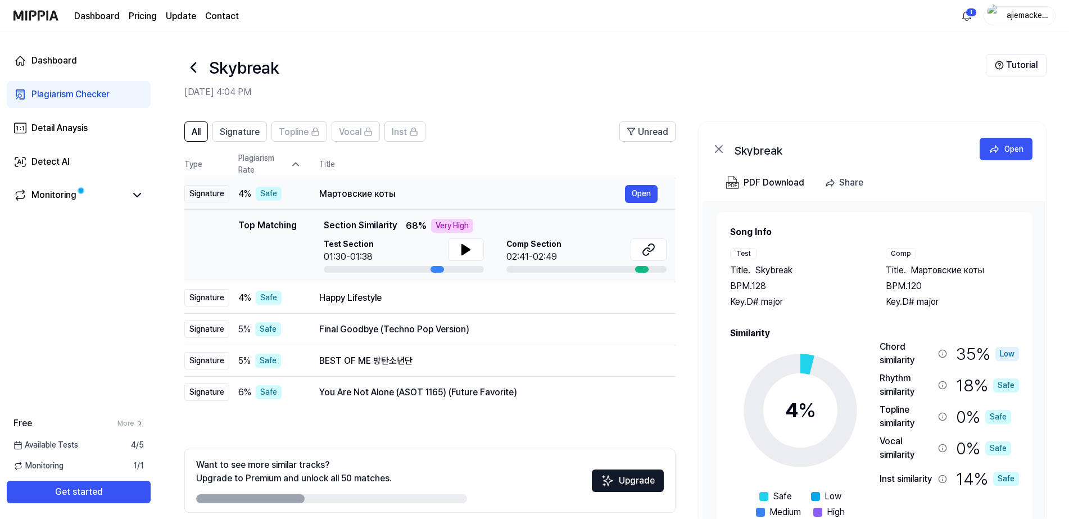
click at [329, 187] on div "Мартовские коты" at bounding box center [472, 193] width 306 height 13
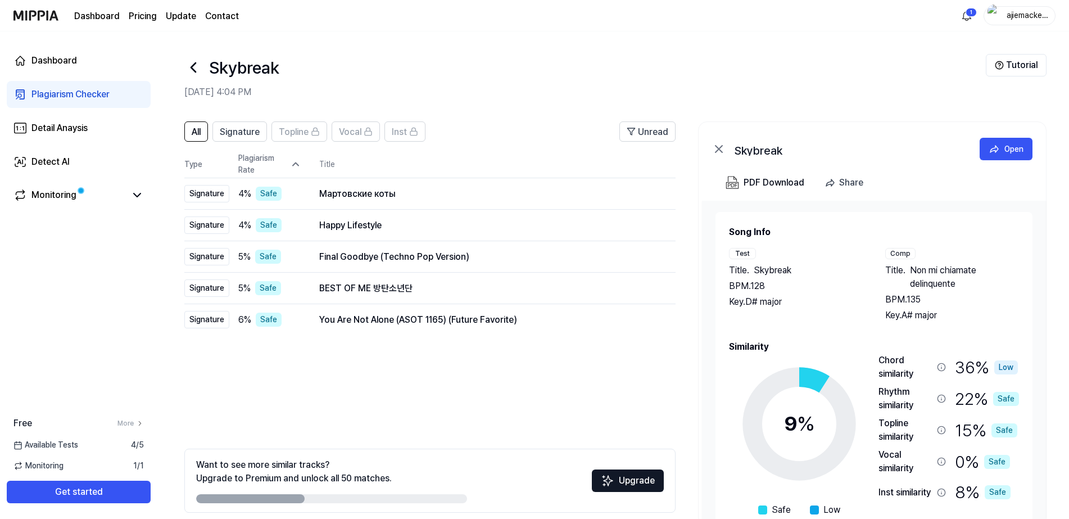
click at [294, 166] on icon at bounding box center [295, 163] width 11 height 11
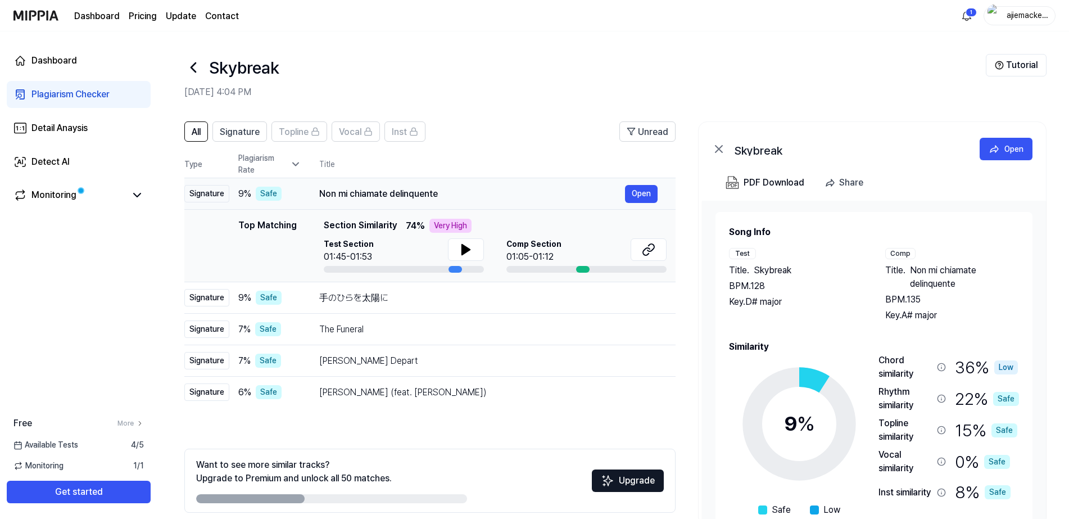
click at [312, 199] on td "Non mi chiamate delinquente Open" at bounding box center [488, 193] width 374 height 31
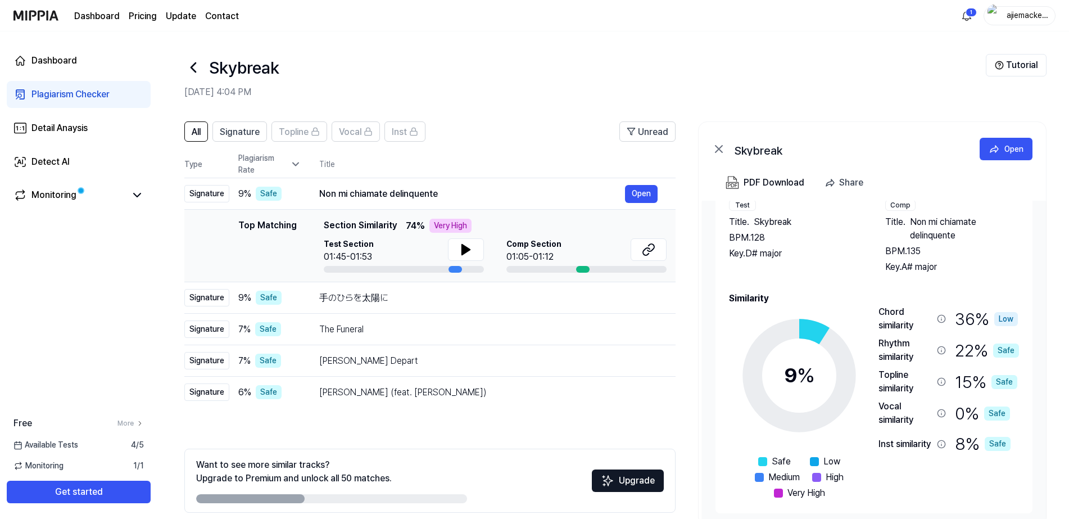
scroll to position [48, 0]
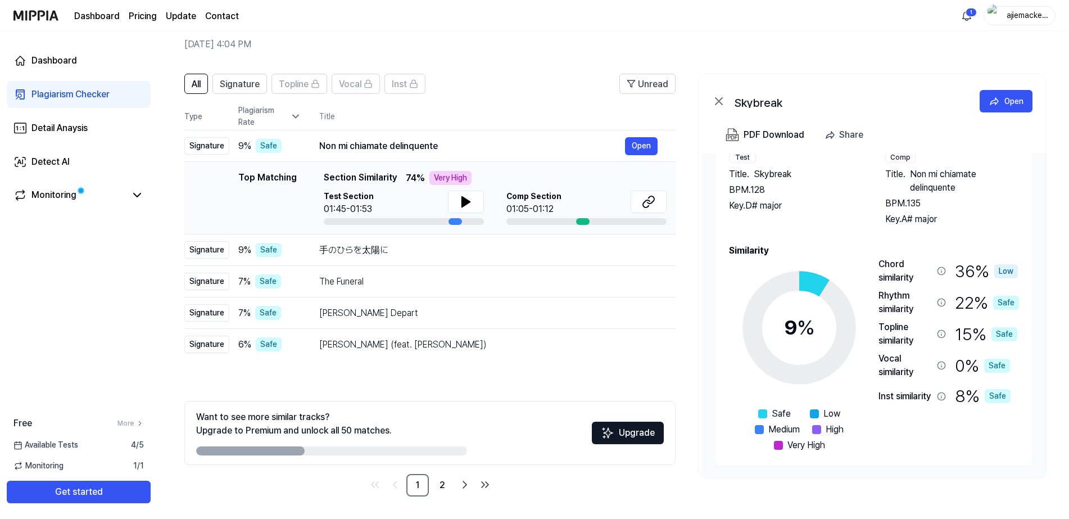
click at [526, 114] on th "Title" at bounding box center [497, 116] width 356 height 27
drag, startPoint x: 570, startPoint y: 143, endPoint x: 545, endPoint y: 145, distance: 24.8
click at [545, 145] on div "Non mi chiamate delinquente" at bounding box center [472, 145] width 306 height 13
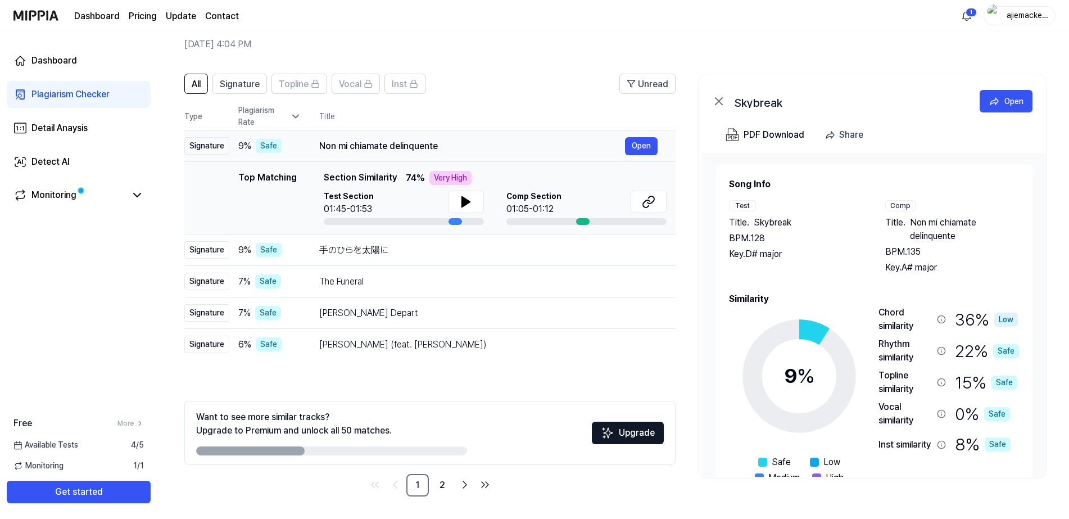
click at [514, 145] on div "Non mi chiamate delinquente" at bounding box center [472, 145] width 306 height 13
click at [289, 117] on div "Plagiarism Rate" at bounding box center [269, 117] width 63 height 24
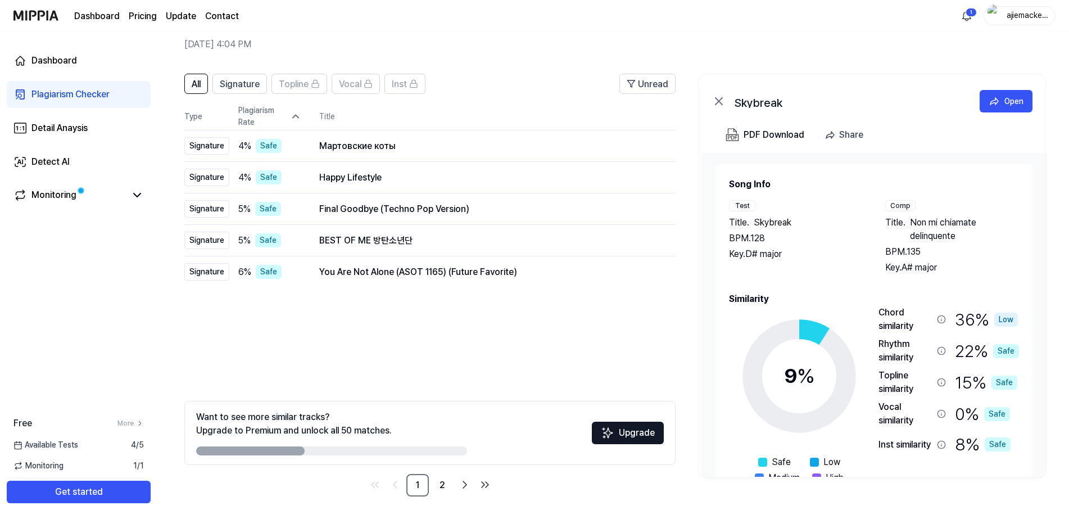
click at [289, 117] on div "Plagiarism Rate" at bounding box center [269, 117] width 63 height 24
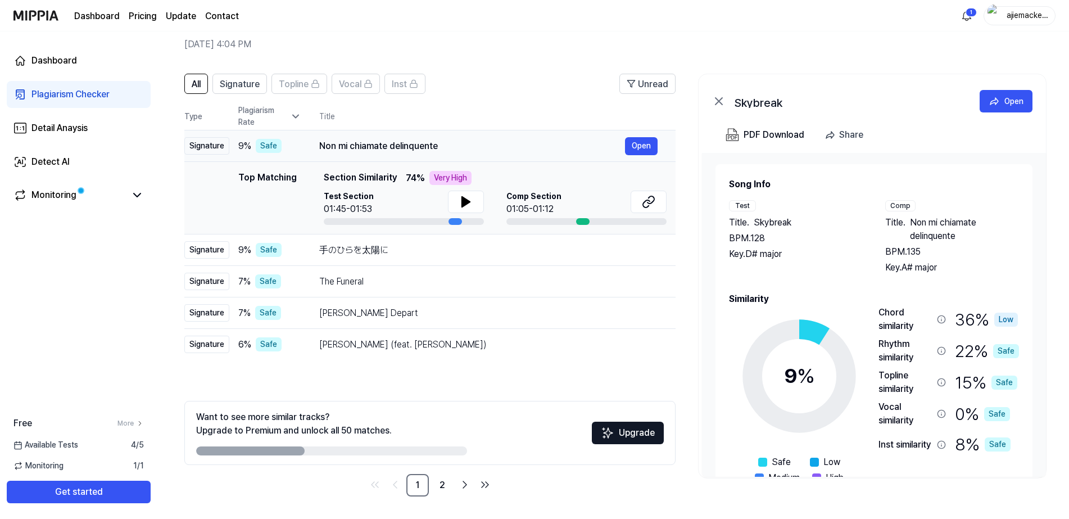
click at [284, 146] on div "9 % Safe" at bounding box center [269, 146] width 63 height 14
click at [338, 338] on div "[PERSON_NAME] (feat. [PERSON_NAME])" at bounding box center [472, 344] width 306 height 13
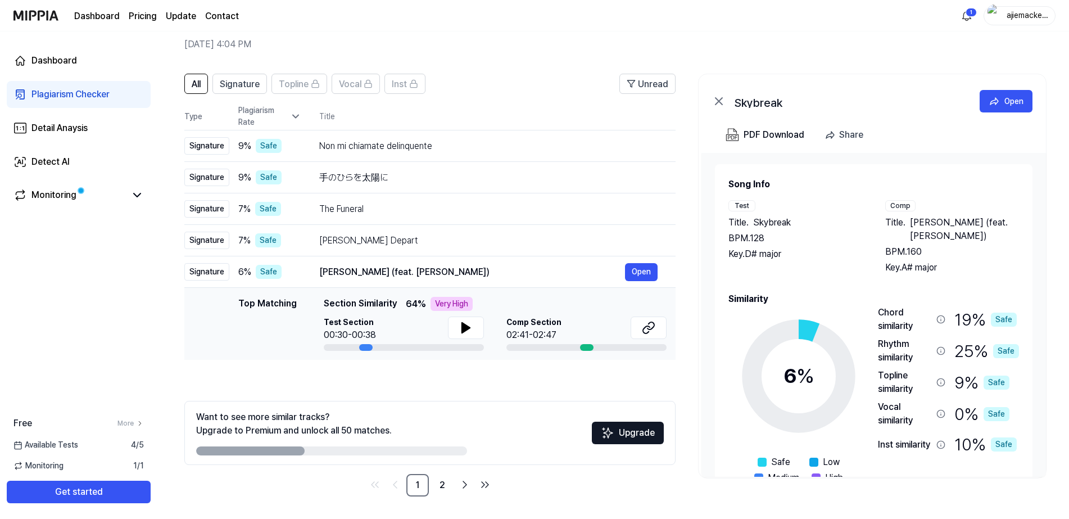
scroll to position [0, 0]
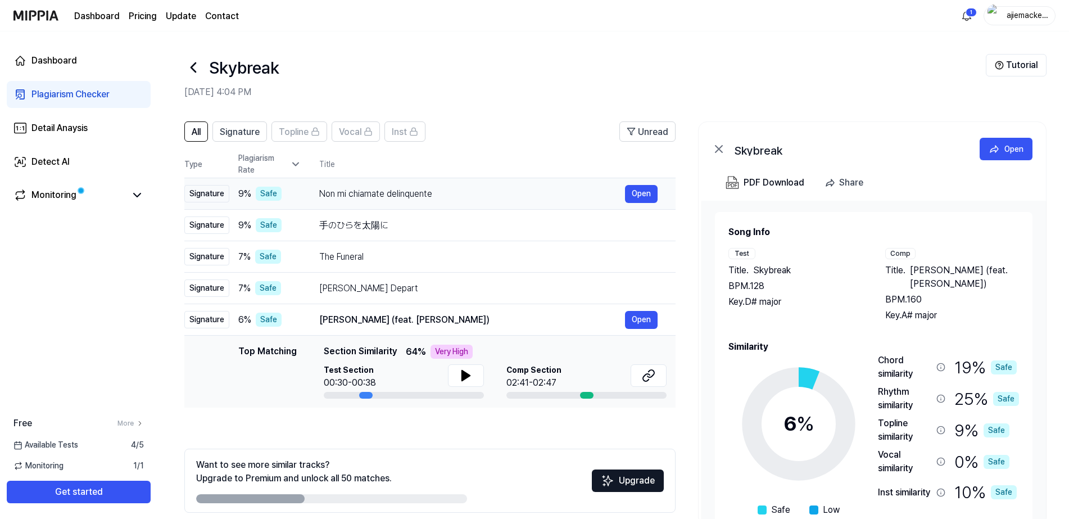
click at [336, 197] on div "Non mi chiamate delinquente" at bounding box center [472, 193] width 306 height 13
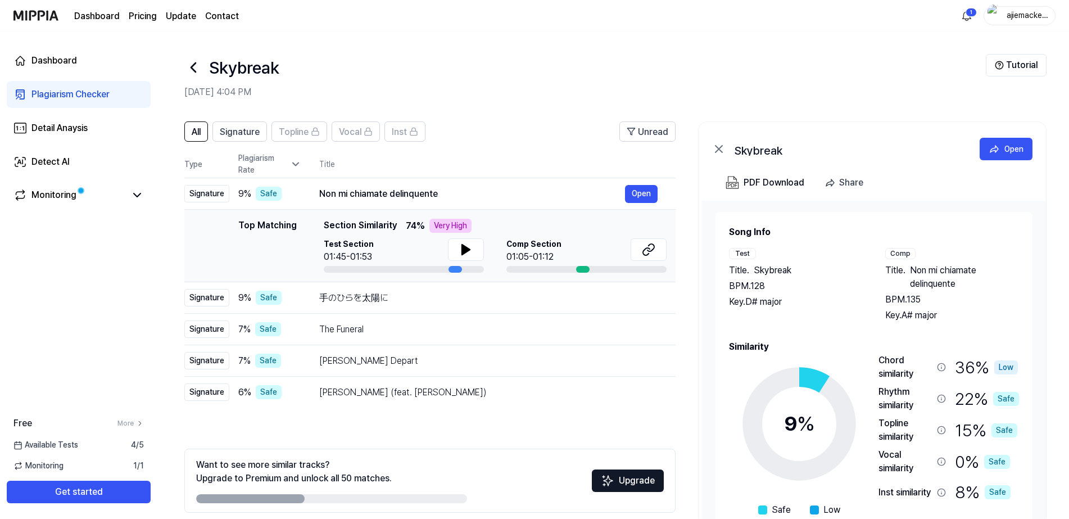
click at [723, 151] on icon at bounding box center [718, 148] width 13 height 13
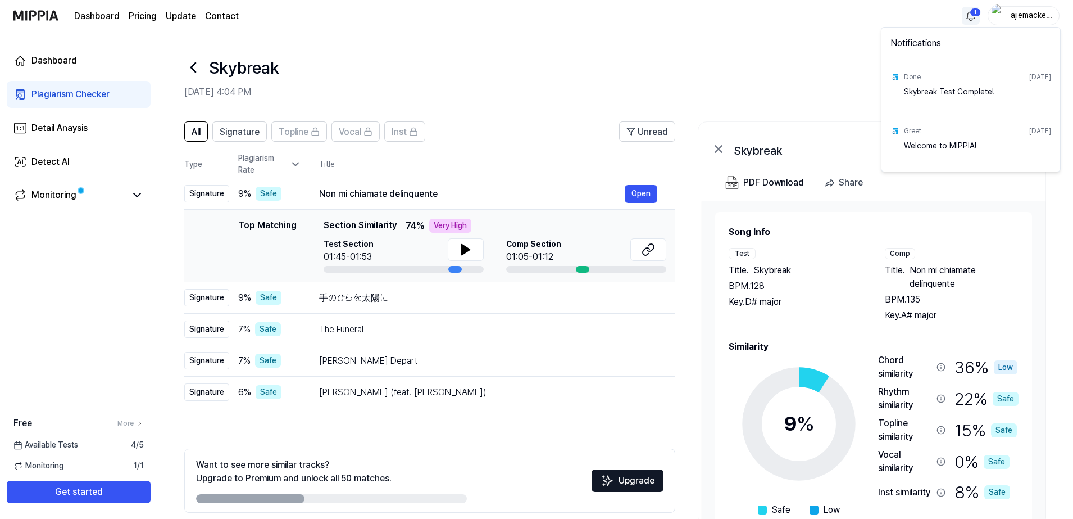
click at [854, 15] on html "Dashboard Pricing Update Contact 1 ajiemackenzie Dashboard Plagiarism Checker D…" at bounding box center [536, 259] width 1073 height 519
click at [751, 103] on html "Dashboard Pricing Update Contact ajiemackenzie Dashboard Plagiarism Checker Det…" at bounding box center [536, 259] width 1073 height 519
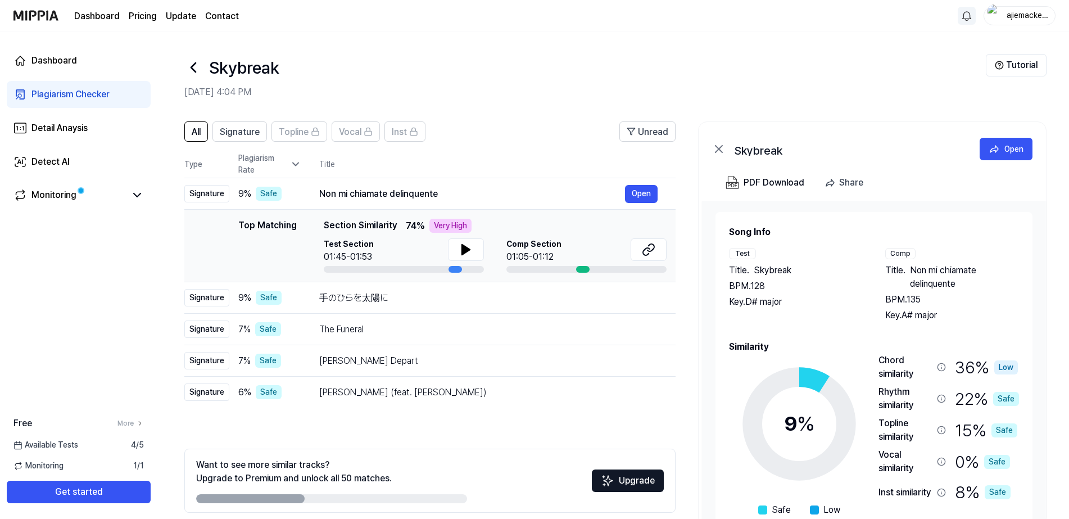
scroll to position [48, 0]
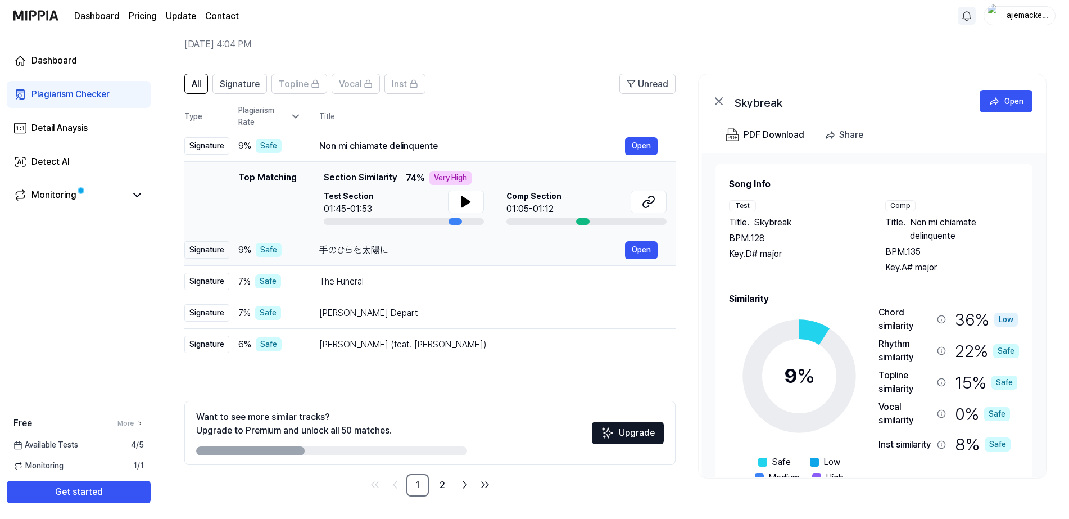
click at [441, 251] on div "手のひらを太陽に" at bounding box center [472, 249] width 306 height 13
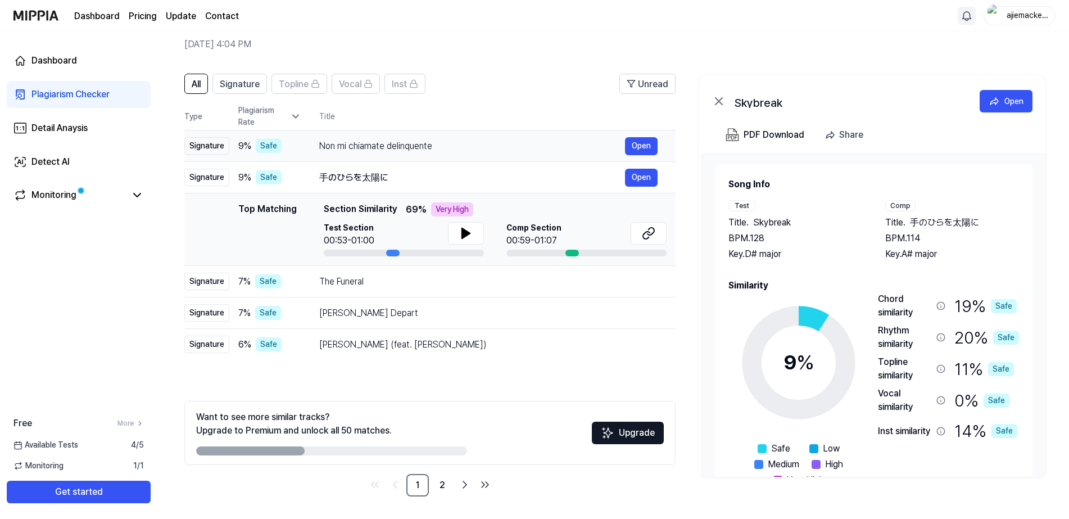
click at [572, 146] on div "Non mi chiamate delinquente" at bounding box center [472, 145] width 306 height 13
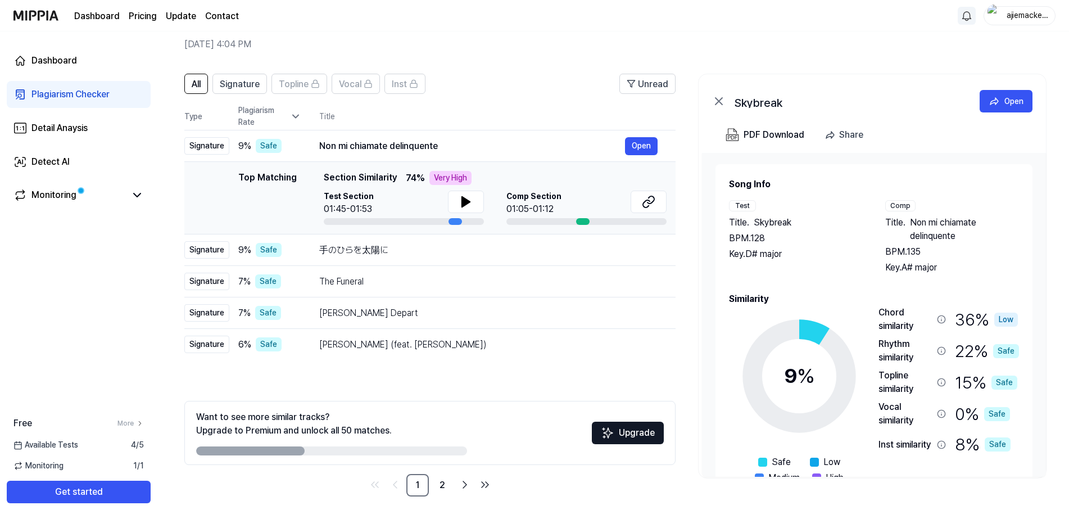
drag, startPoint x: 639, startPoint y: 144, endPoint x: 656, endPoint y: 182, distance: 41.5
click at [656, 182] on tbody "Signature 9 % Safe Non mi chiamate delinquente Open Top Matching Top Matching S…" at bounding box center [429, 245] width 491 height 230
click at [643, 202] on icon at bounding box center [648, 201] width 13 height 13
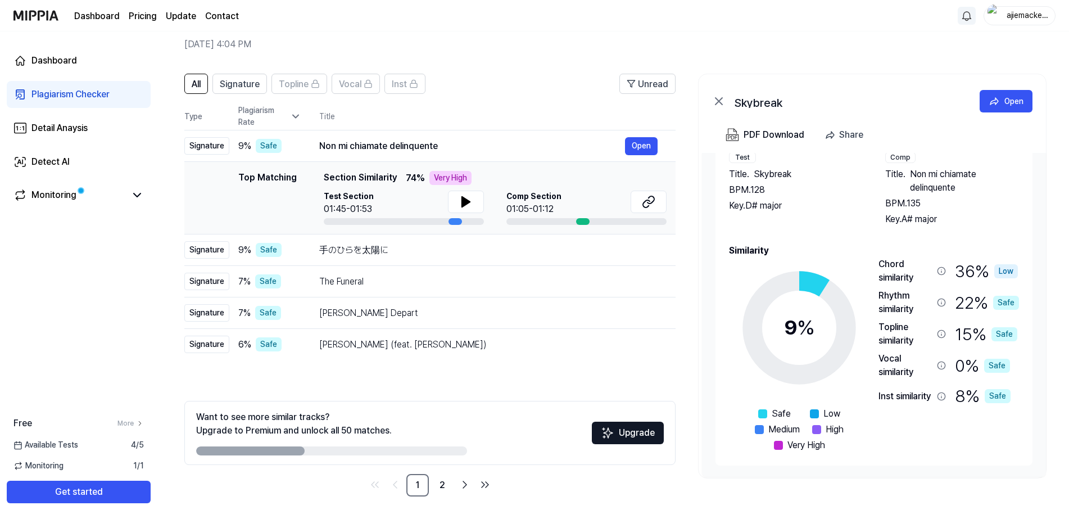
scroll to position [0, 0]
